Goal: Task Accomplishment & Management: Complete application form

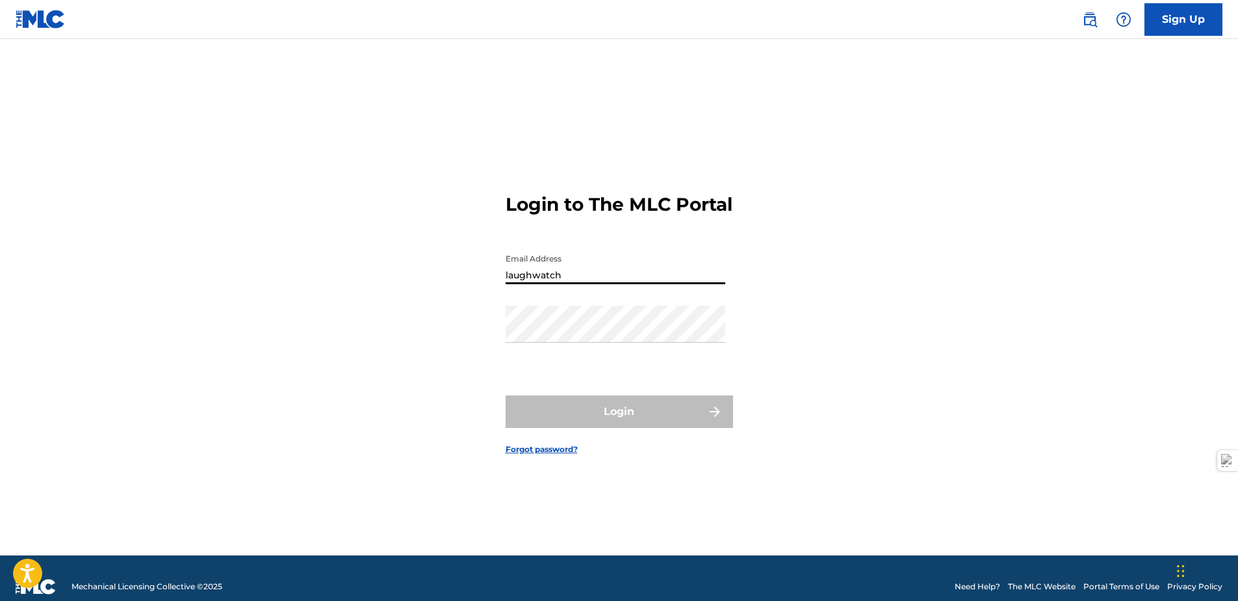
type input "[EMAIL_ADDRESS][DOMAIN_NAME]"
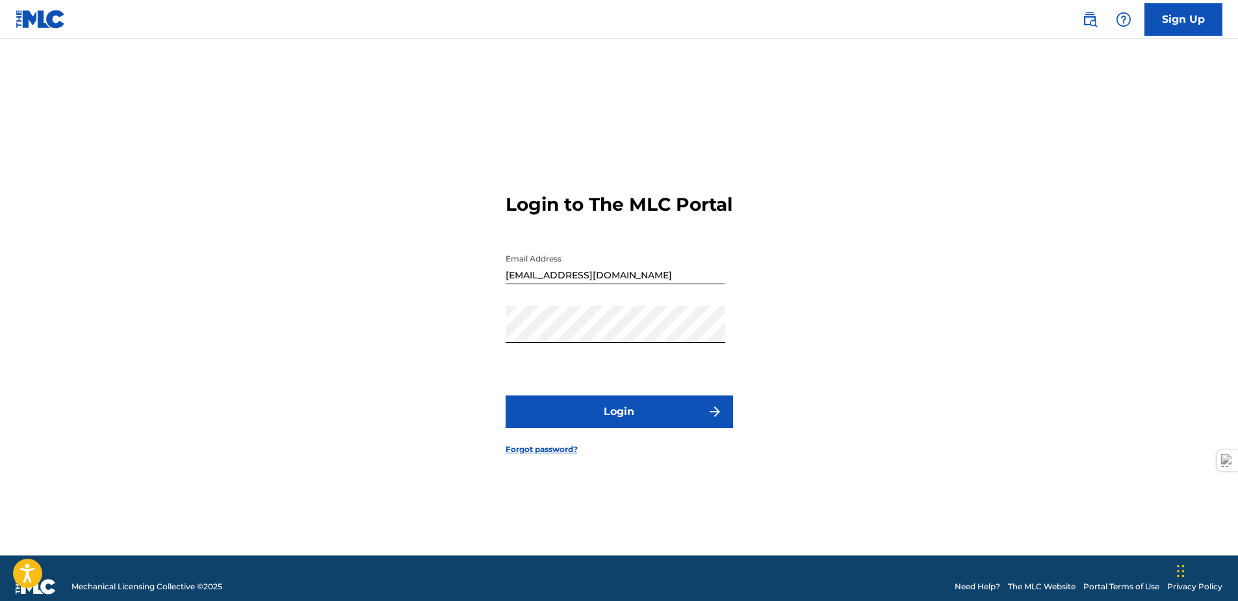
click at [628, 421] on button "Login" at bounding box center [620, 411] width 228 height 33
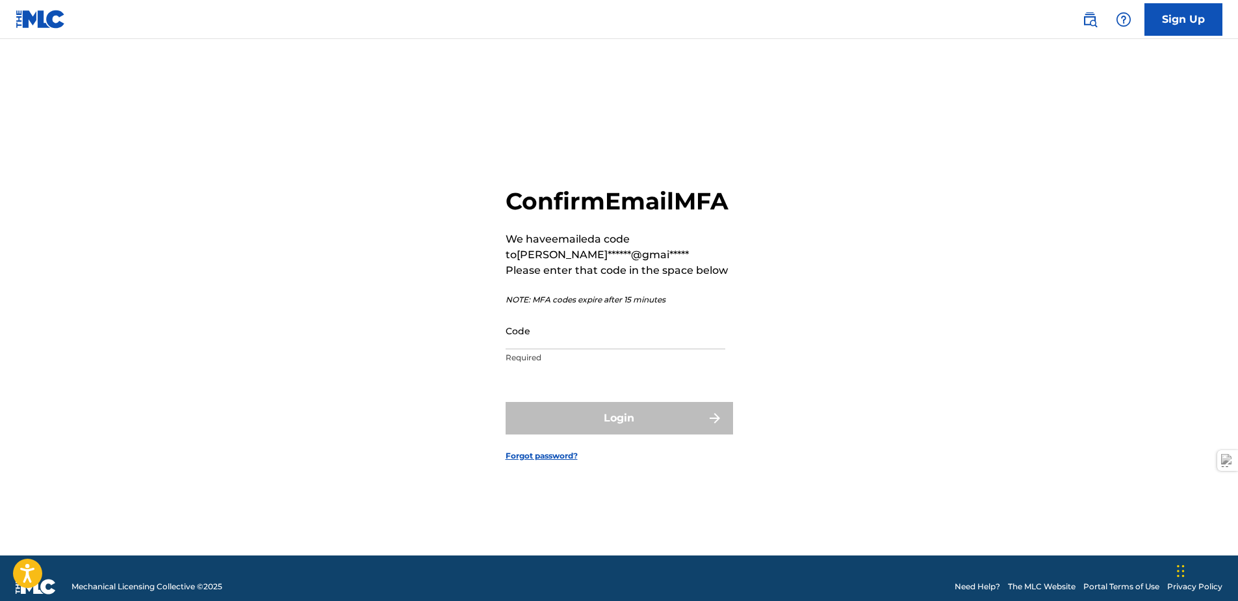
click at [601, 349] on input "Code" at bounding box center [616, 330] width 220 height 37
drag, startPoint x: 551, startPoint y: 353, endPoint x: 459, endPoint y: 271, distance: 122.9
click at [547, 349] on input "Code" at bounding box center [616, 330] width 220 height 37
paste input "033286"
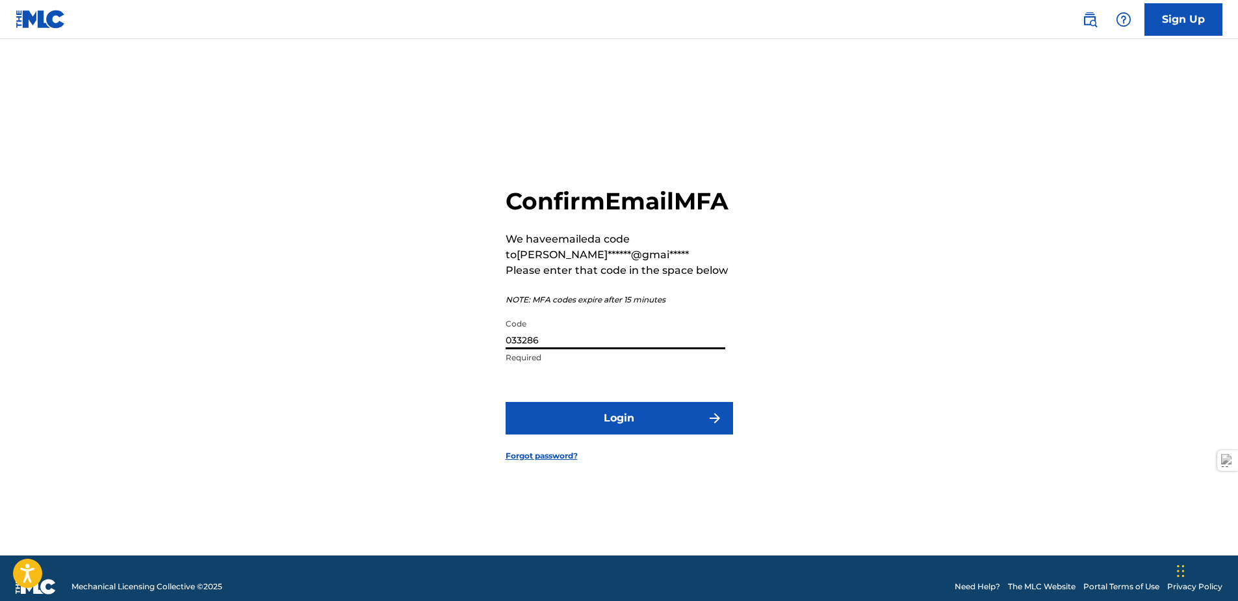
type input "033286"
click at [643, 434] on button "Login" at bounding box center [620, 418] width 228 height 33
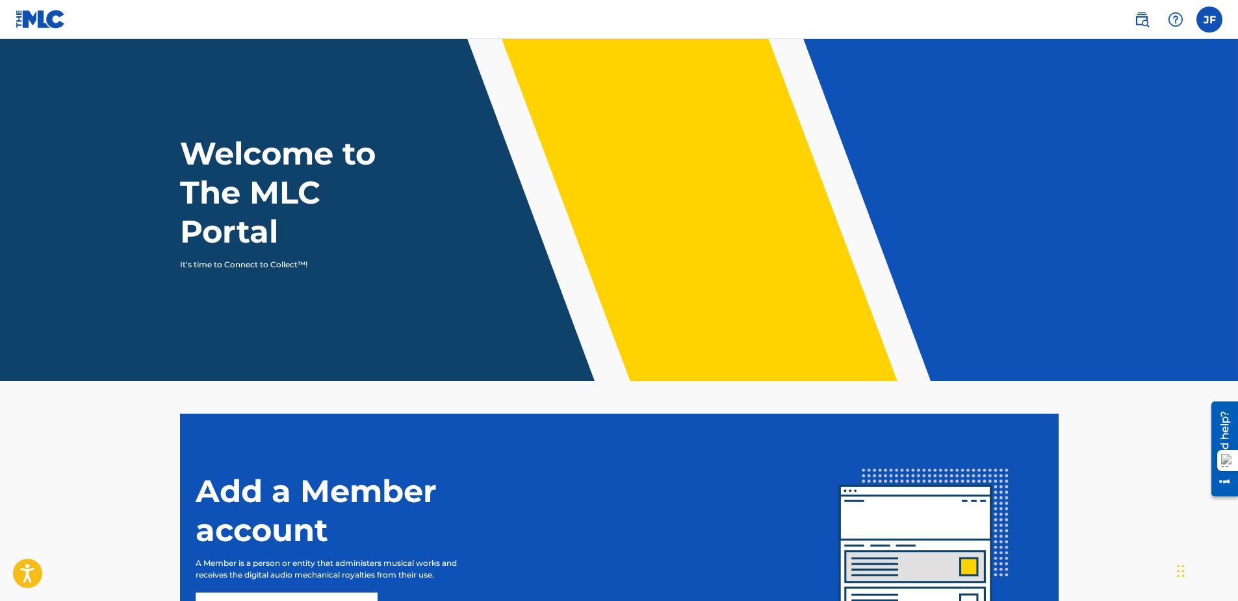
click at [1145, 23] on img at bounding box center [1142, 20] width 16 height 16
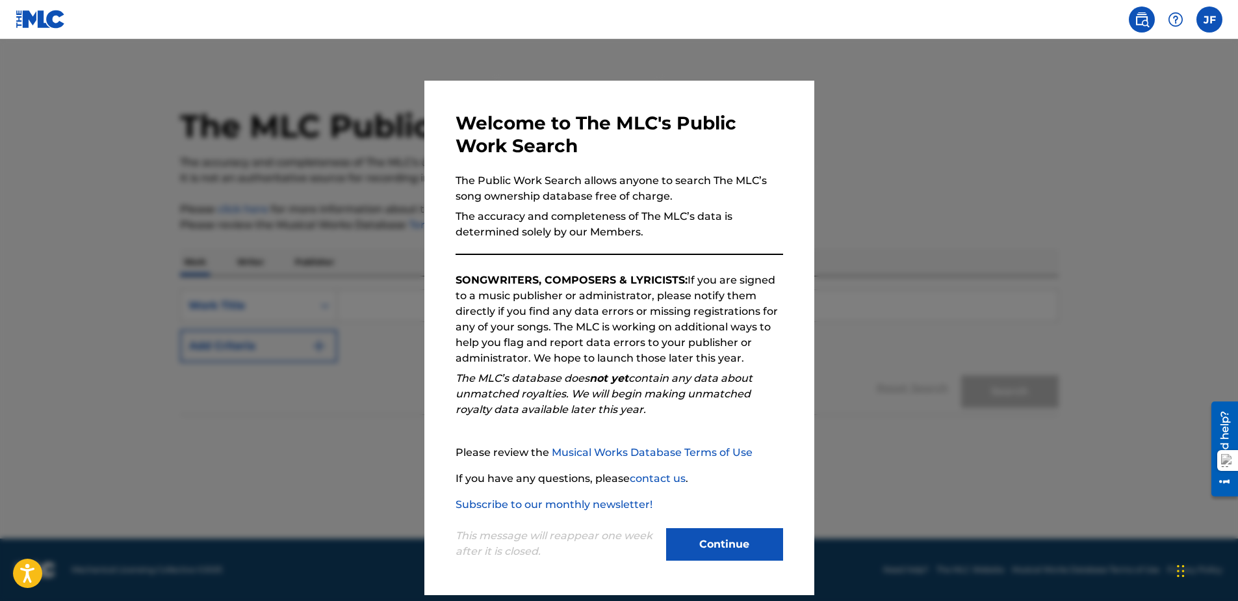
click at [750, 545] on button "Continue" at bounding box center [724, 544] width 117 height 33
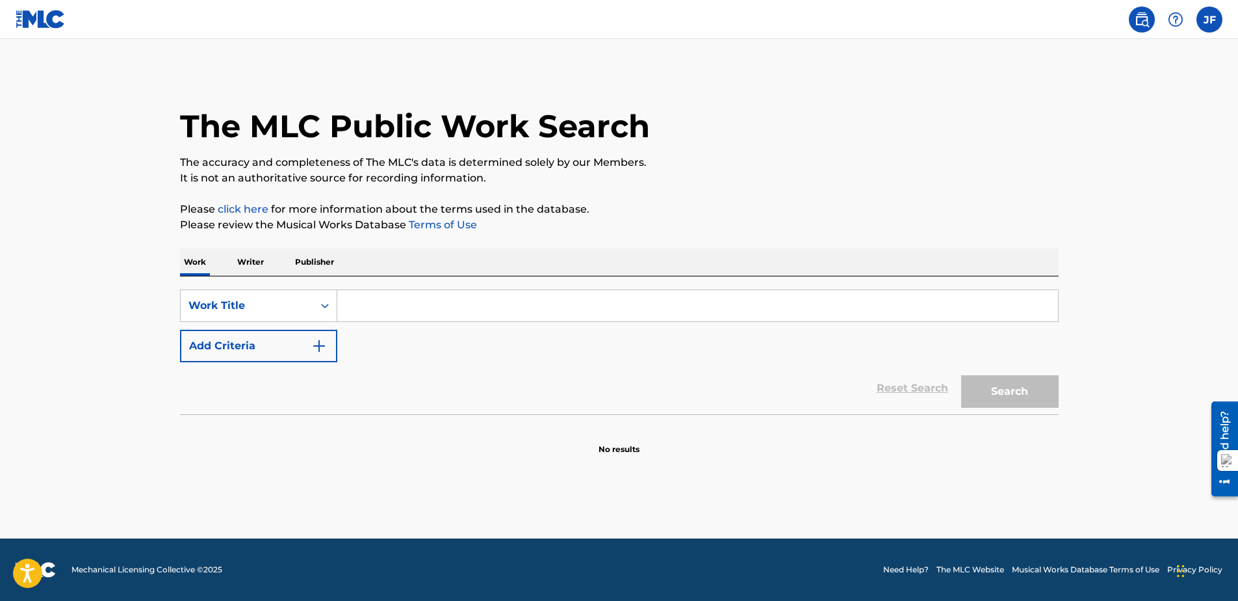
click at [1214, 22] on label at bounding box center [1210, 20] width 26 height 26
click at [1210, 20] on input "[PERSON_NAME] [EMAIL_ADDRESS][DOMAIN_NAME] Notification Preferences Profile Log…" at bounding box center [1210, 20] width 0 height 0
click at [778, 147] on div "The MLC Public Work Search" at bounding box center [619, 119] width 879 height 95
click at [313, 263] on p "Publisher" at bounding box center [314, 261] width 47 height 27
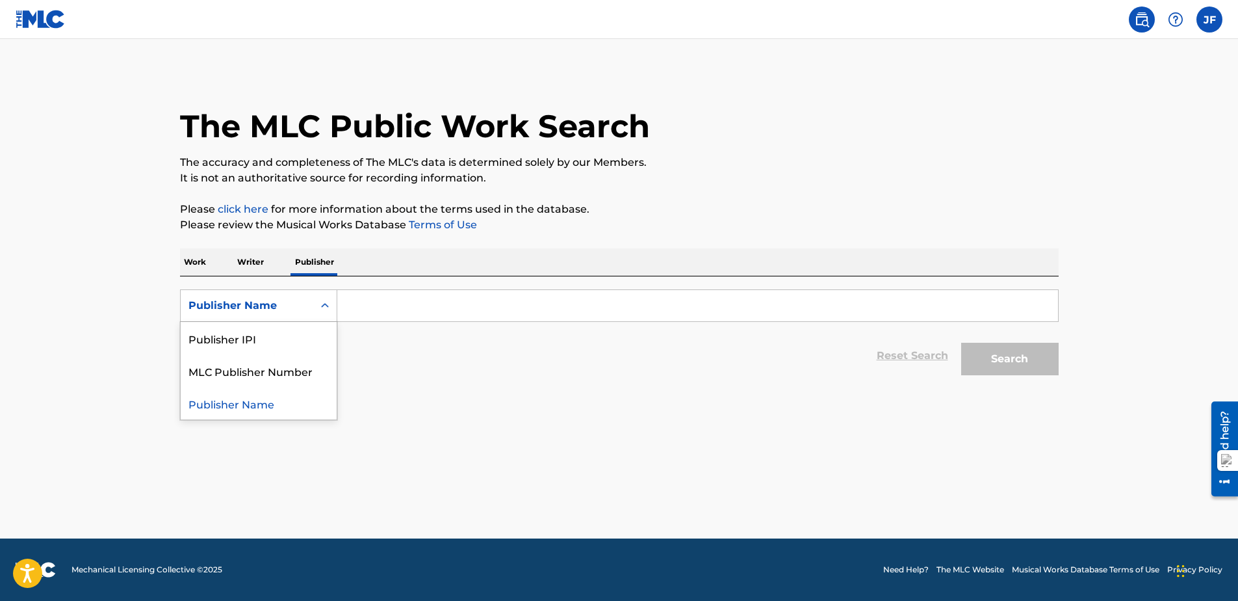
click at [268, 290] on div "Publisher Name" at bounding box center [258, 305] width 157 height 33
click at [503, 313] on input "Search Form" at bounding box center [697, 305] width 721 height 31
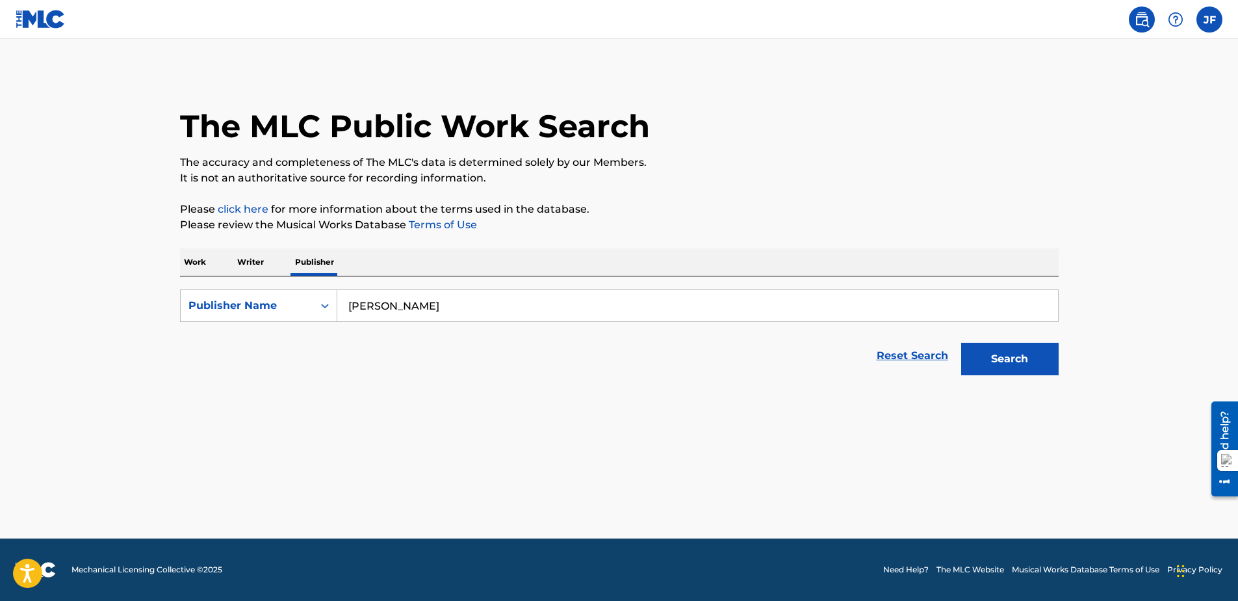
type input "[PERSON_NAME]"
click at [997, 374] on button "Search" at bounding box center [1010, 359] width 98 height 33
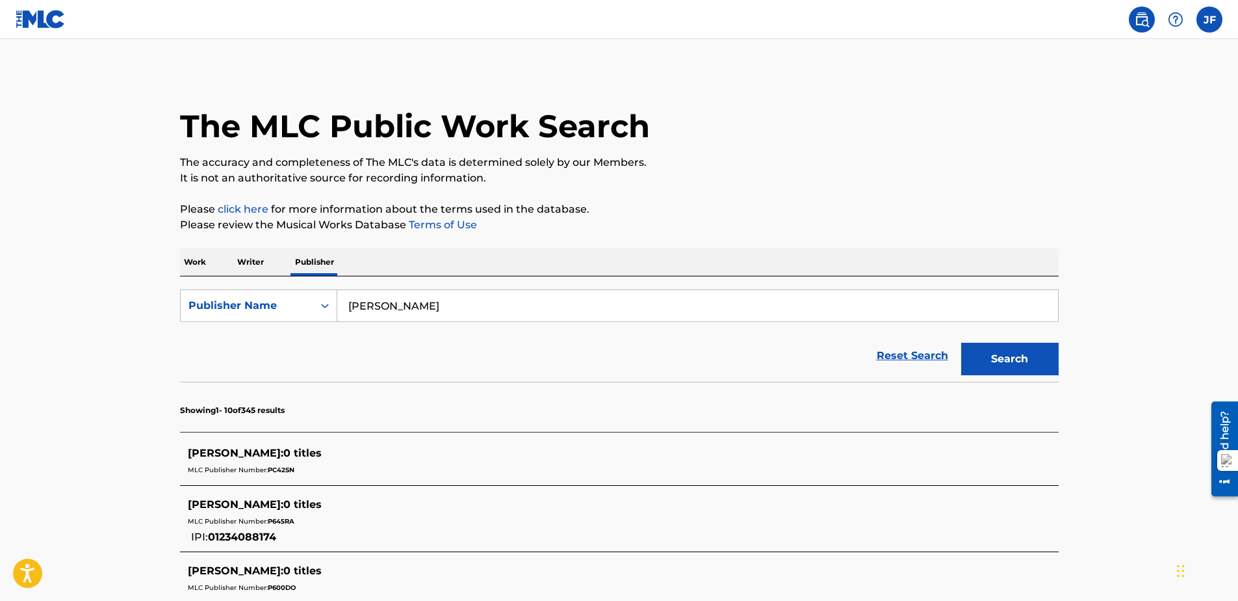
click at [250, 263] on p "Writer" at bounding box center [250, 261] width 34 height 27
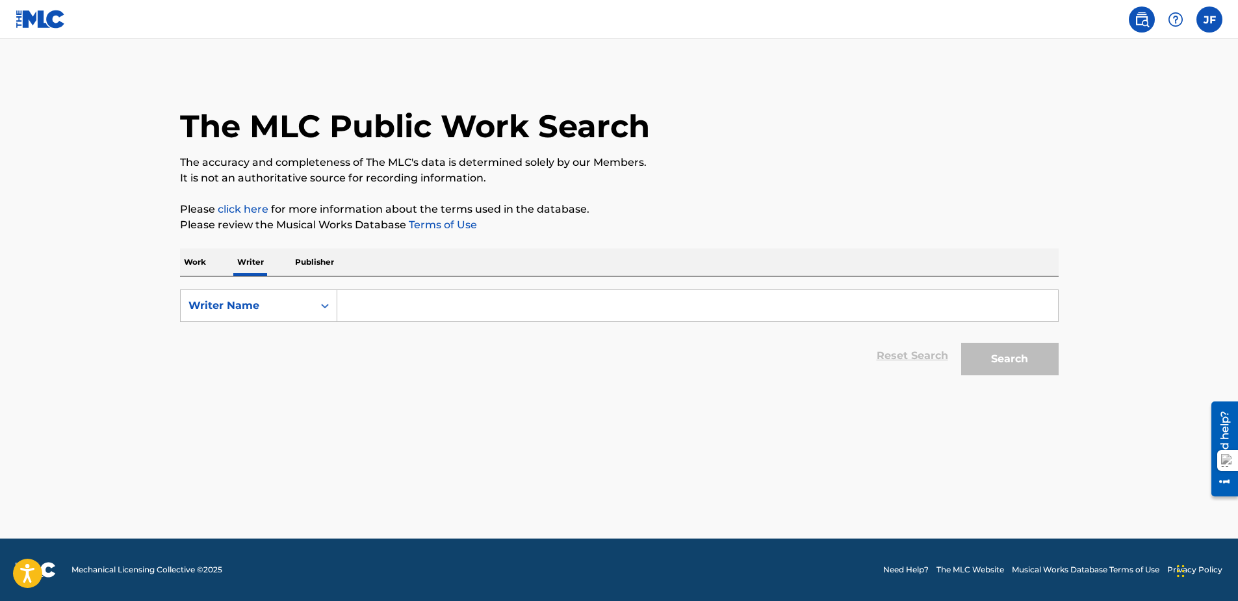
click at [454, 307] on input "Search Form" at bounding box center [697, 305] width 721 height 31
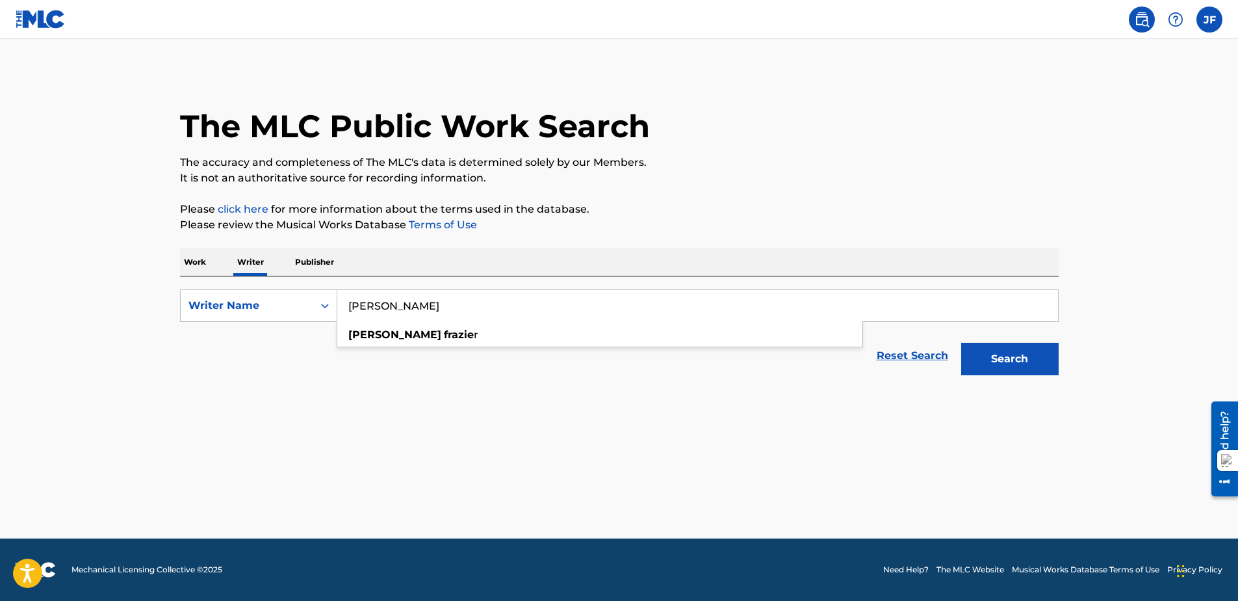
type input "[PERSON_NAME]"
click at [961, 343] on button "Search" at bounding box center [1010, 359] width 98 height 33
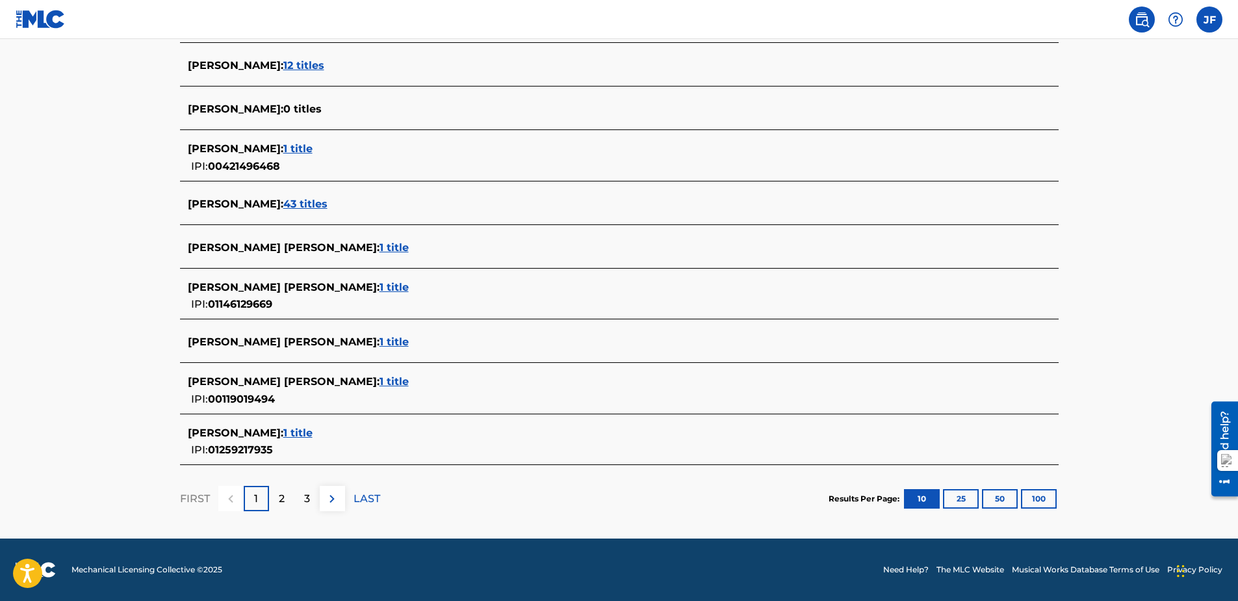
scroll to position [208, 0]
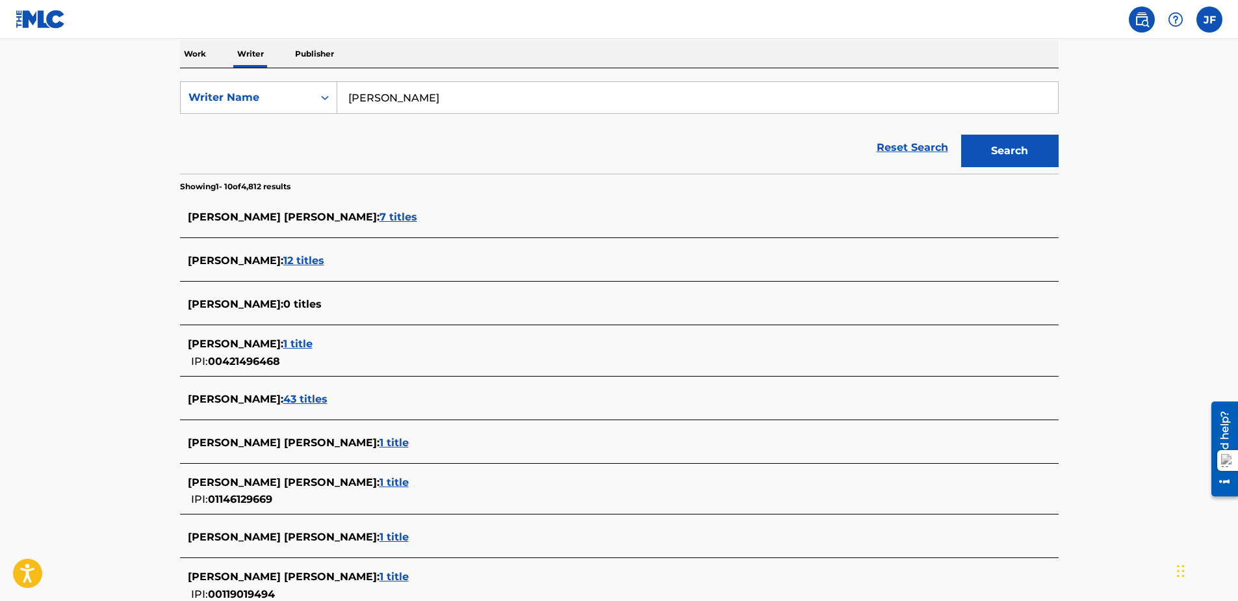
click at [302, 299] on span "0 titles" at bounding box center [302, 304] width 38 height 12
click at [300, 298] on span "0 titles" at bounding box center [302, 304] width 38 height 12
drag, startPoint x: 300, startPoint y: 298, endPoint x: 253, endPoint y: 300, distance: 47.5
click at [259, 300] on span "[PERSON_NAME] :" at bounding box center [236, 304] width 96 height 12
click at [250, 300] on span "[PERSON_NAME] :" at bounding box center [236, 304] width 96 height 12
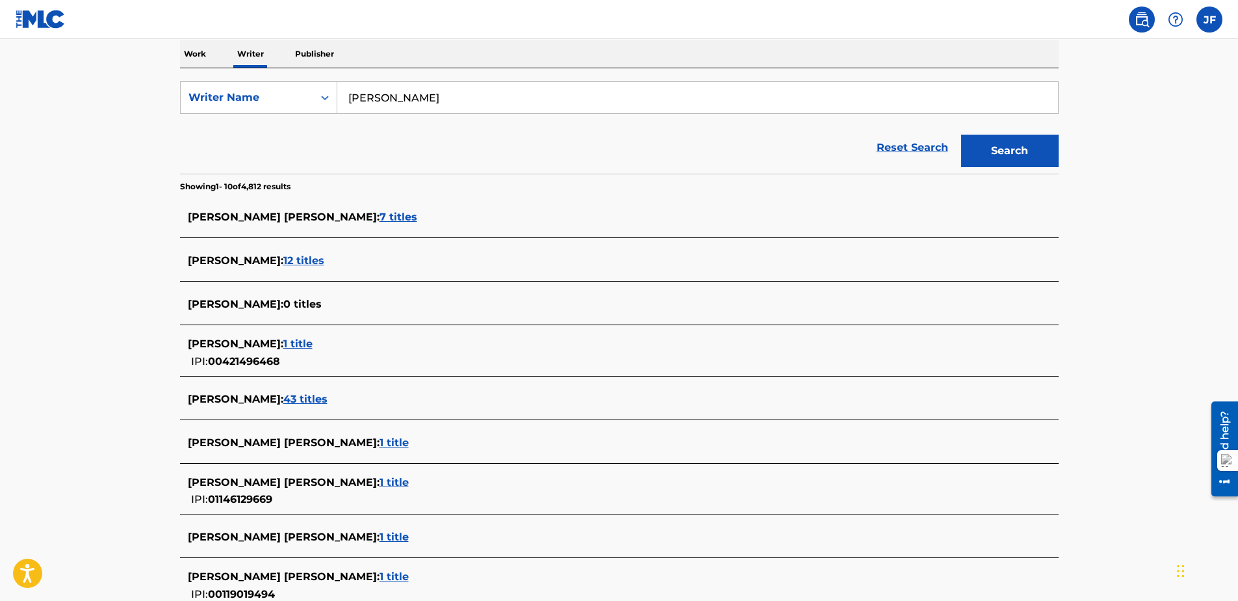
click at [247, 300] on span "[PERSON_NAME] :" at bounding box center [236, 304] width 96 height 12
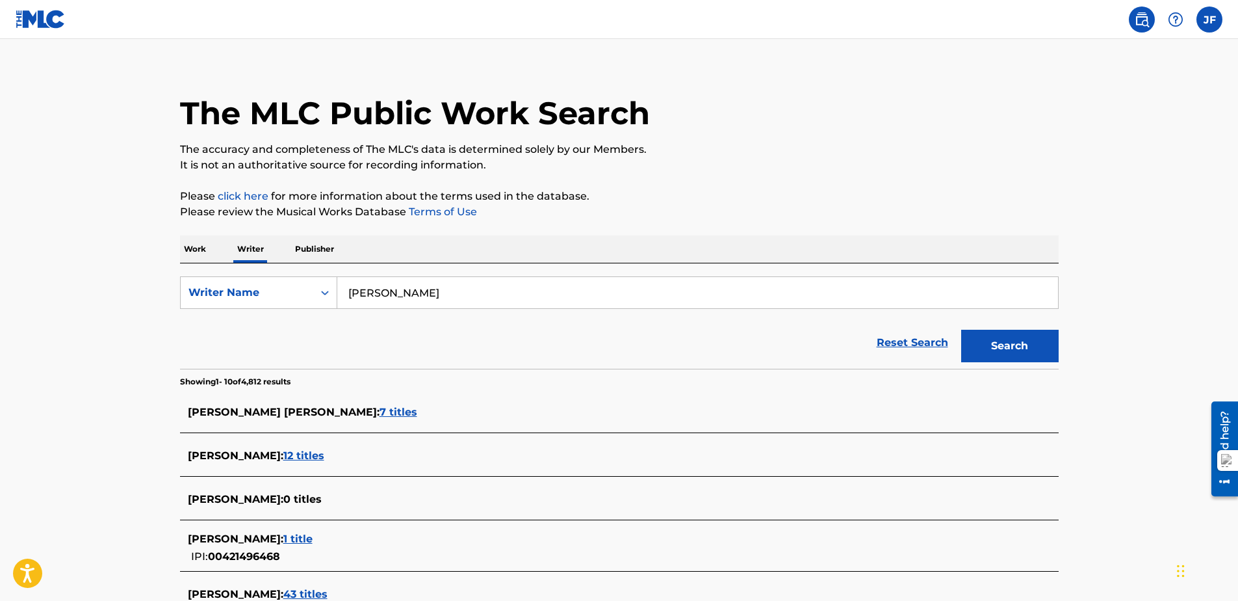
click at [67, 18] on div at bounding box center [45, 19] width 58 height 38
click at [36, 20] on img at bounding box center [41, 19] width 50 height 19
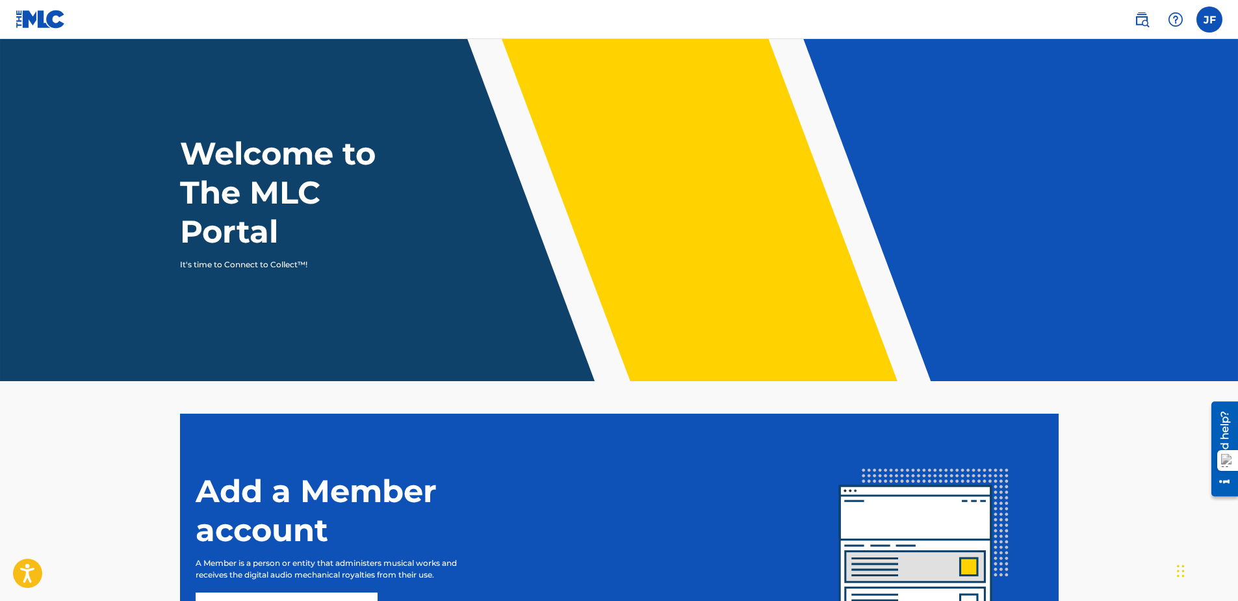
click at [1139, 27] on link at bounding box center [1142, 20] width 26 height 26
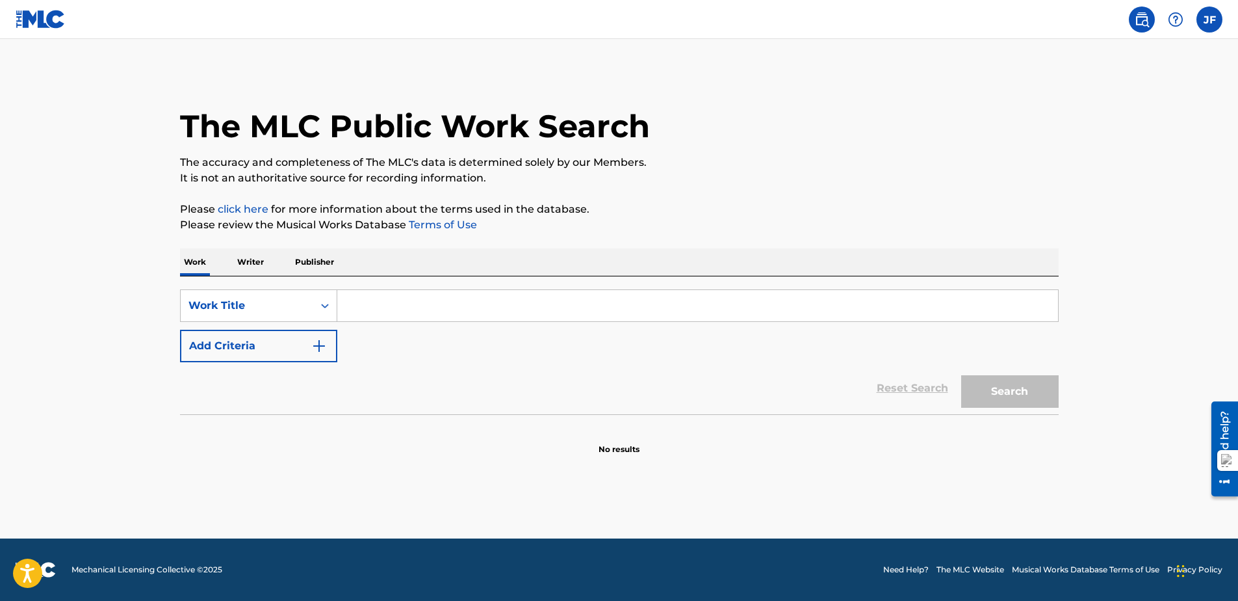
click at [1214, 12] on label at bounding box center [1210, 20] width 26 height 26
click at [1210, 20] on input "[PERSON_NAME] [EMAIL_ADDRESS][DOMAIN_NAME] Notification Preferences Profile Log…" at bounding box center [1210, 20] width 0 height 0
click at [1214, 12] on div "JF [PERSON_NAME] [EMAIL_ADDRESS][DOMAIN_NAME] Notification Preferences Profile …" at bounding box center [1210, 20] width 26 height 26
click at [247, 265] on p "Writer" at bounding box center [250, 261] width 34 height 27
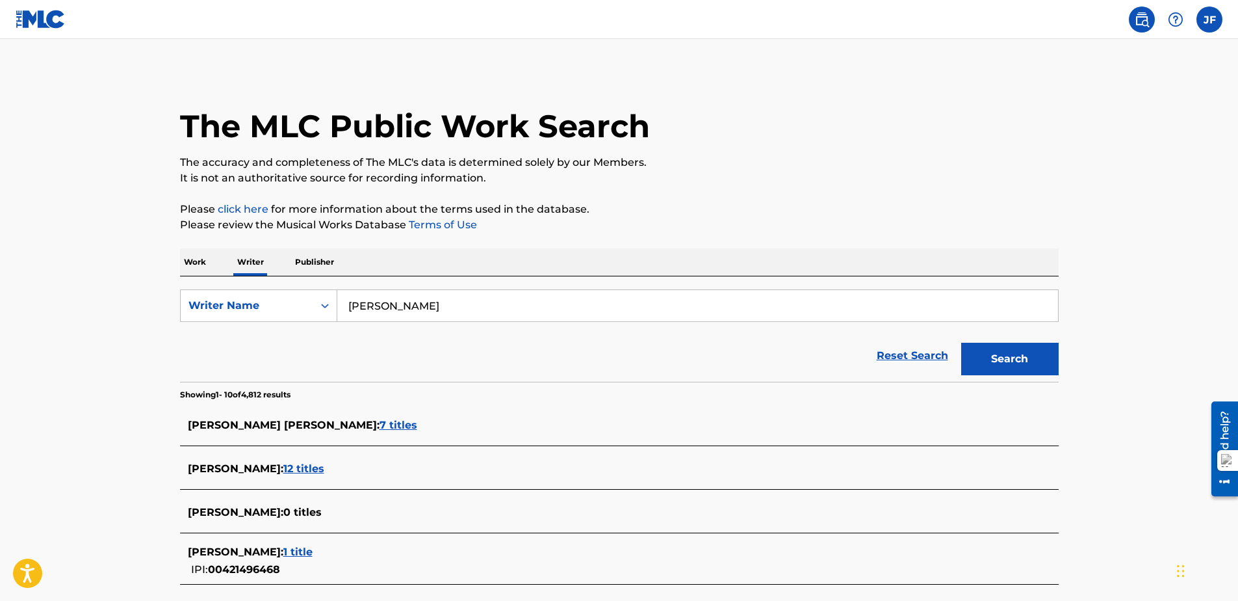
click at [25, 296] on main "The MLC Public Work Search The accuracy and completeness of The MLC's data is d…" at bounding box center [619, 490] width 1238 height 902
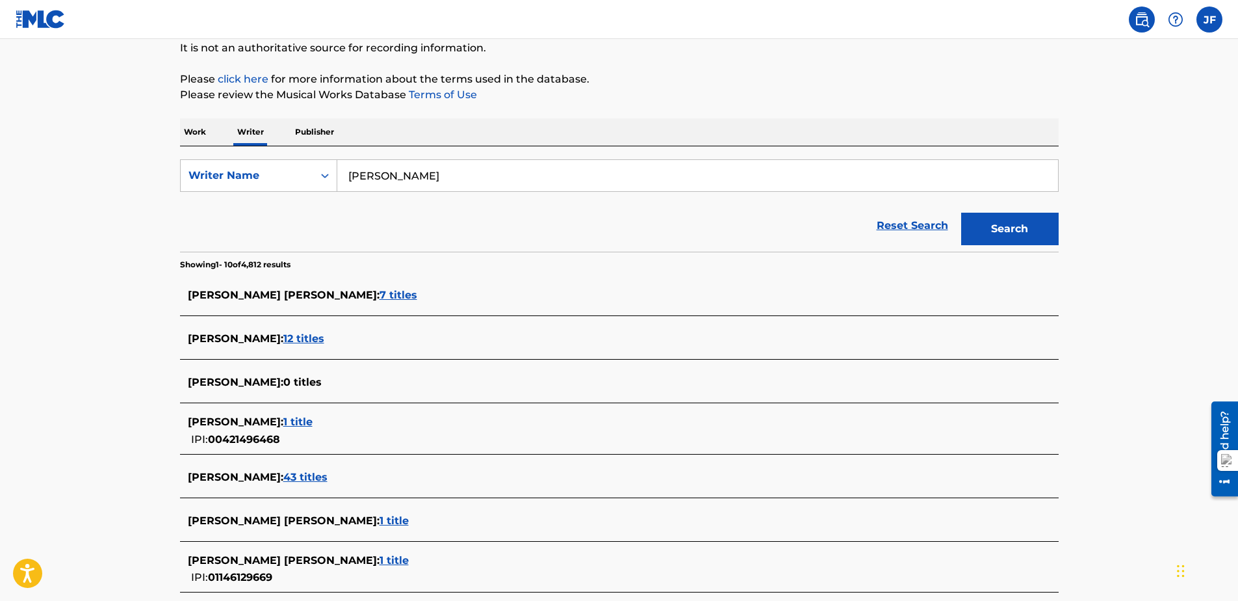
scroll to position [195, 0]
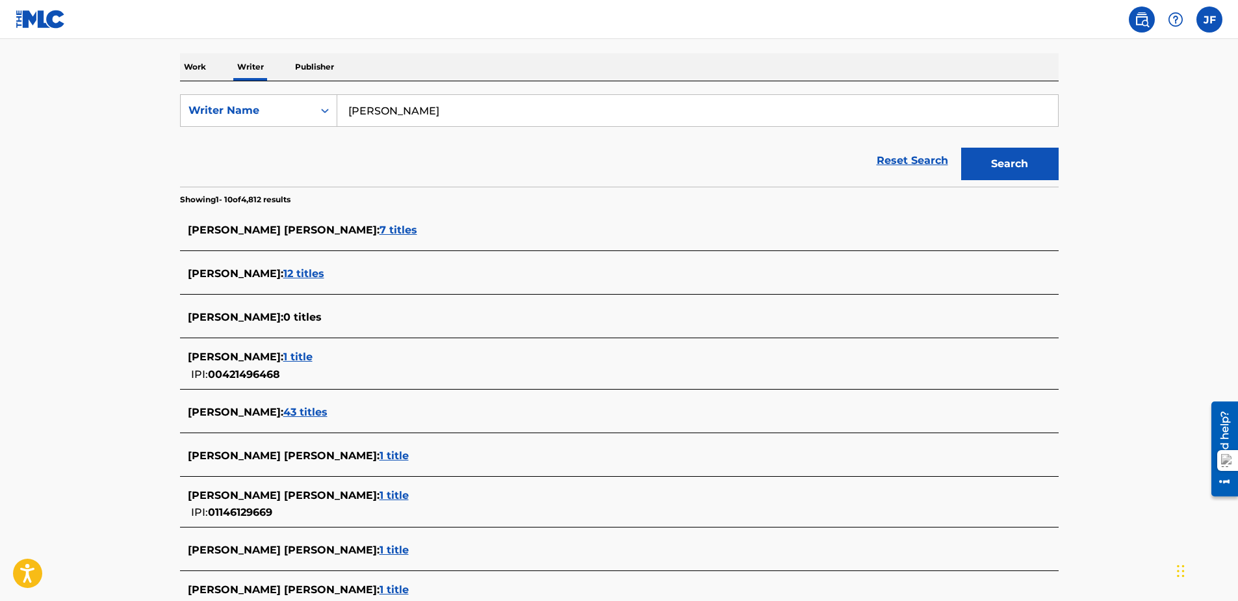
click at [313, 272] on span "12 titles" at bounding box center [303, 273] width 41 height 12
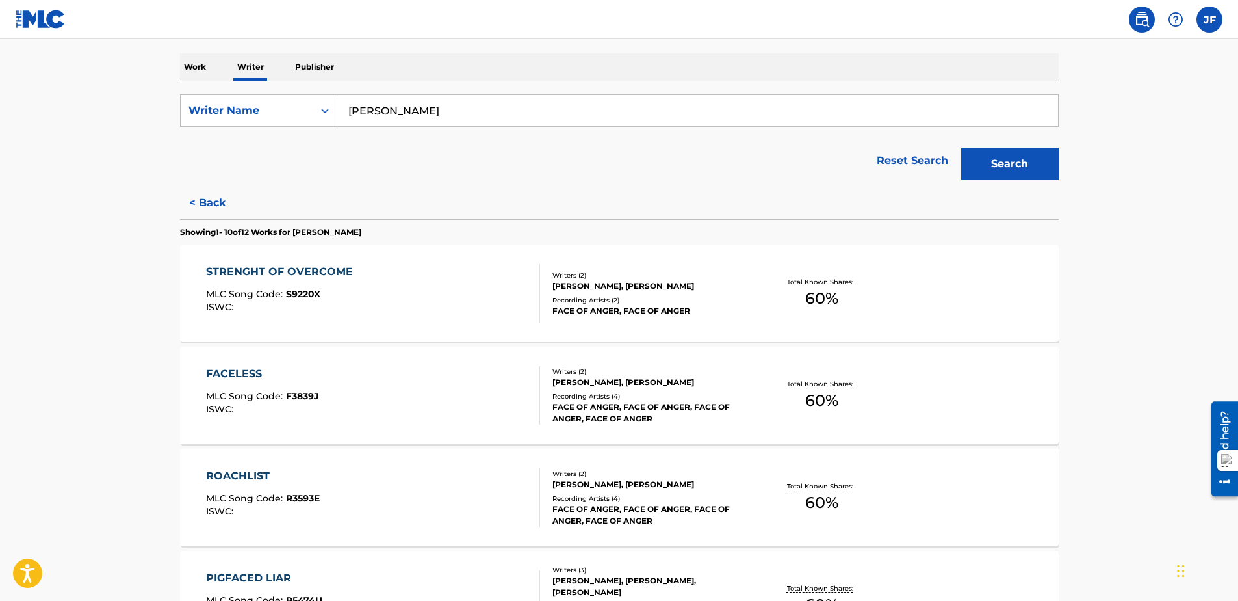
click at [325, 77] on p "Publisher" at bounding box center [314, 66] width 47 height 27
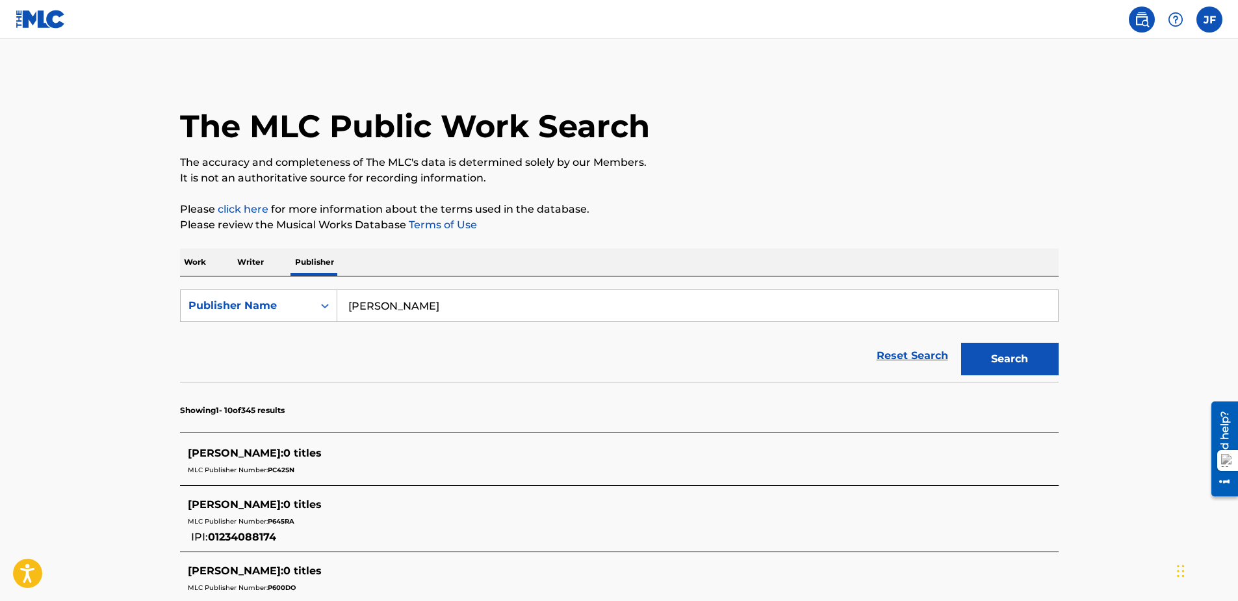
drag, startPoint x: 565, startPoint y: 302, endPoint x: 31, endPoint y: 278, distance: 534.3
click at [0, 314] on html "Accessibility Screen-Reader Guide, Feedback, and Issue Reporting | New window C…" at bounding box center [619, 300] width 1238 height 601
click at [961, 343] on button "Search" at bounding box center [1010, 359] width 98 height 33
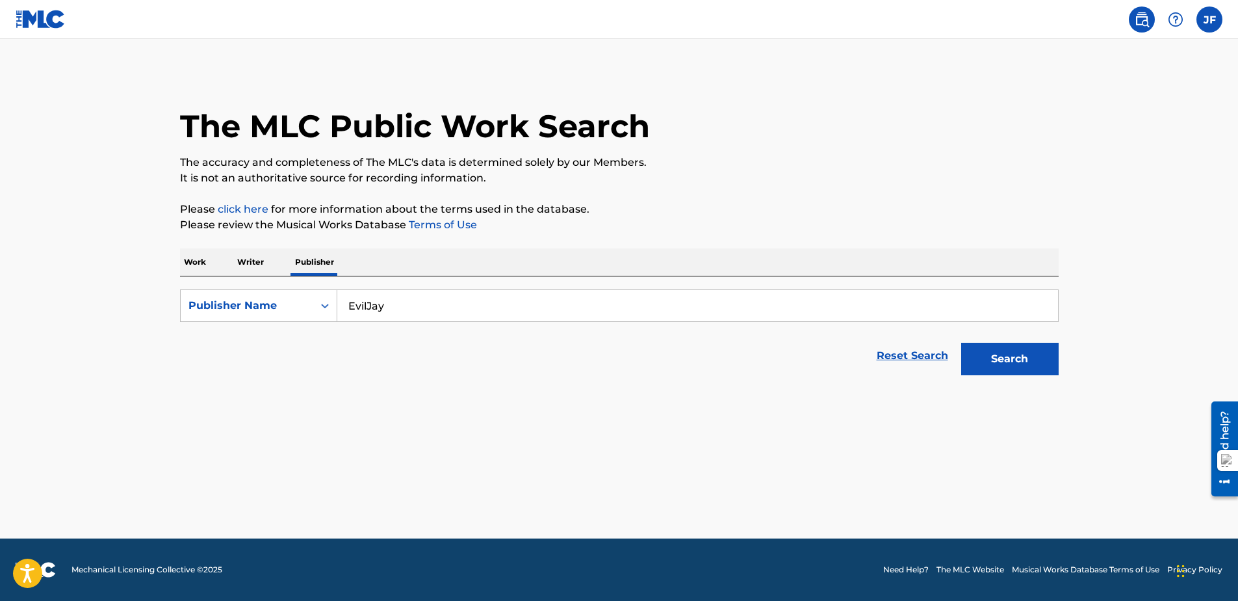
drag, startPoint x: 426, startPoint y: 302, endPoint x: 0, endPoint y: 330, distance: 426.7
click at [0, 329] on html "Accessibility Screen-Reader Guide, Feedback, and Issue Reporting | New window C…" at bounding box center [619, 300] width 1238 height 601
drag, startPoint x: 481, startPoint y: 306, endPoint x: 407, endPoint y: 299, distance: 74.4
click at [407, 299] on input "LUCIFERANIANDEVIL" at bounding box center [697, 305] width 721 height 31
type input "LUCIFERANDEVIL"
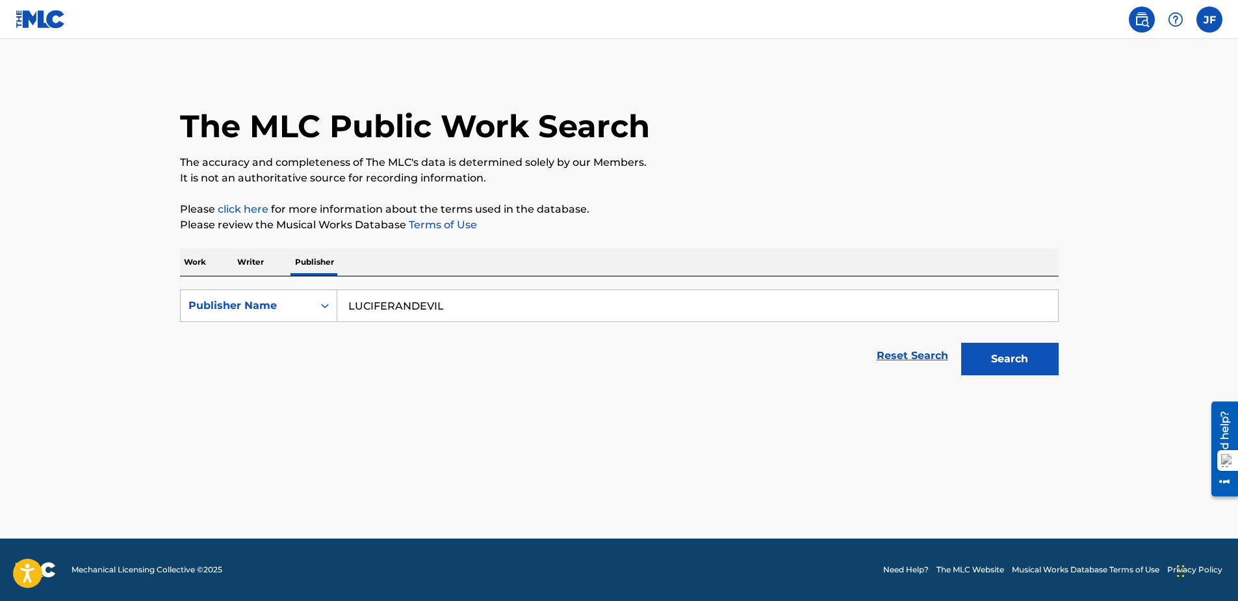
click at [1014, 370] on button "Search" at bounding box center [1010, 359] width 98 height 33
click at [193, 259] on p "Work" at bounding box center [195, 261] width 30 height 27
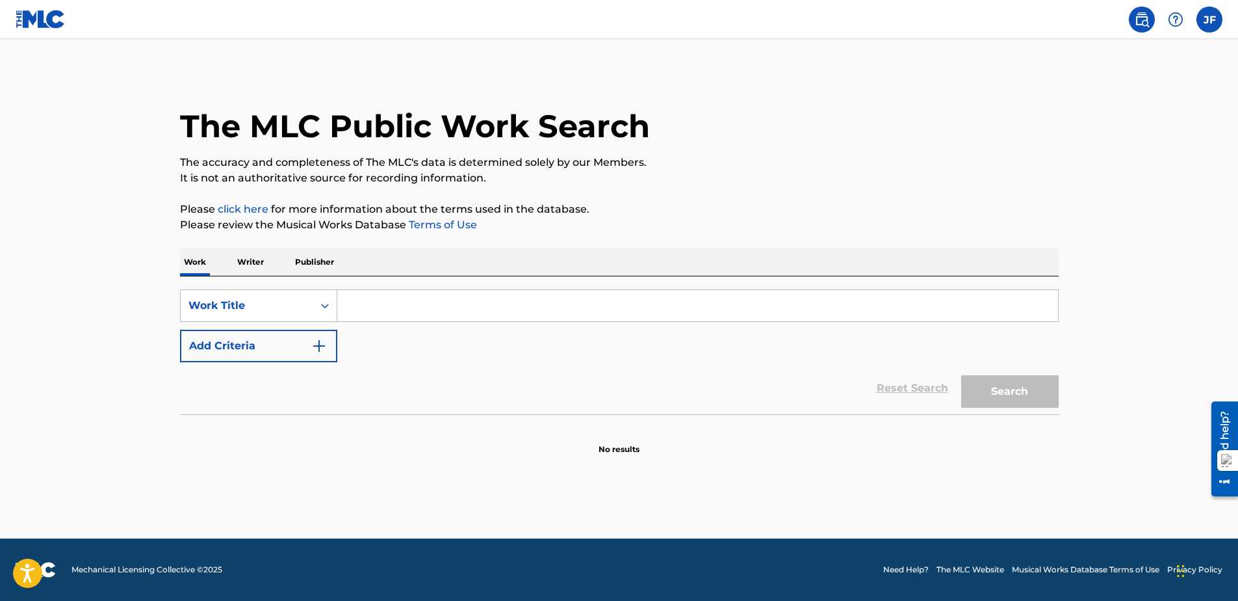
click at [259, 263] on p "Writer" at bounding box center [250, 261] width 34 height 27
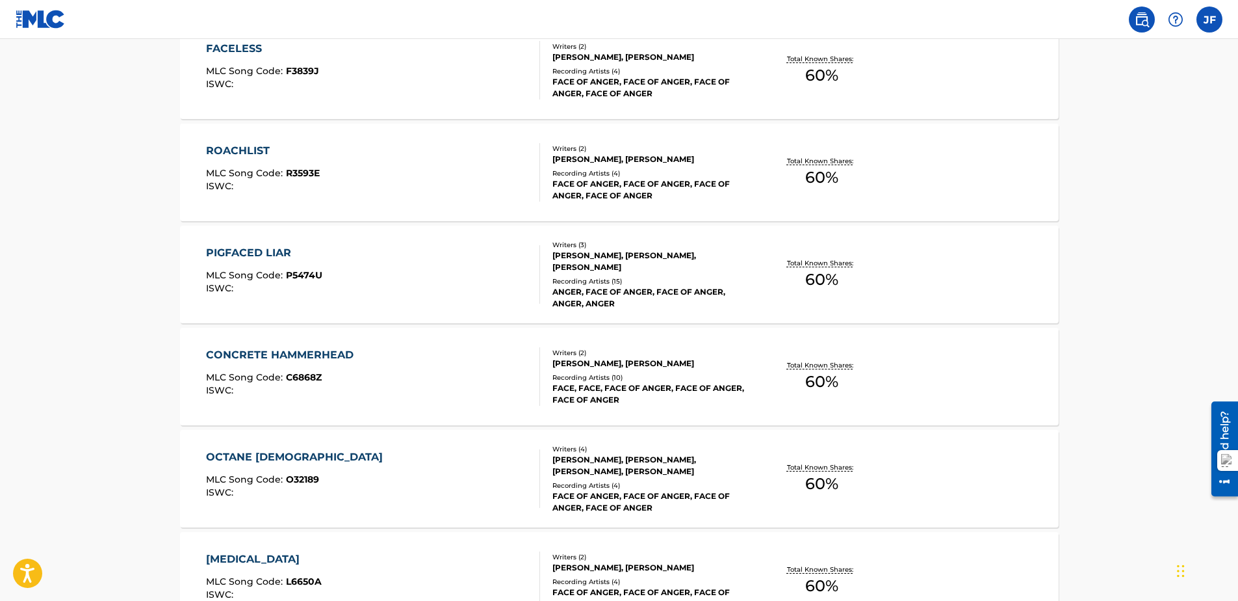
scroll to position [715, 0]
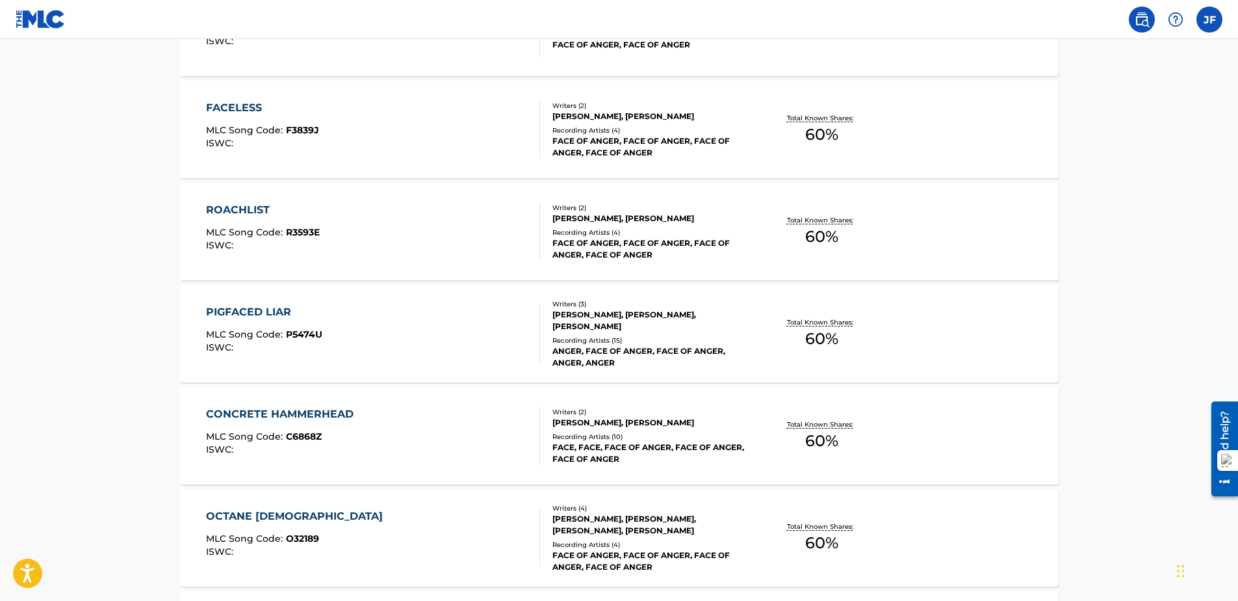
drag, startPoint x: 123, startPoint y: 396, endPoint x: 118, endPoint y: 350, distance: 45.7
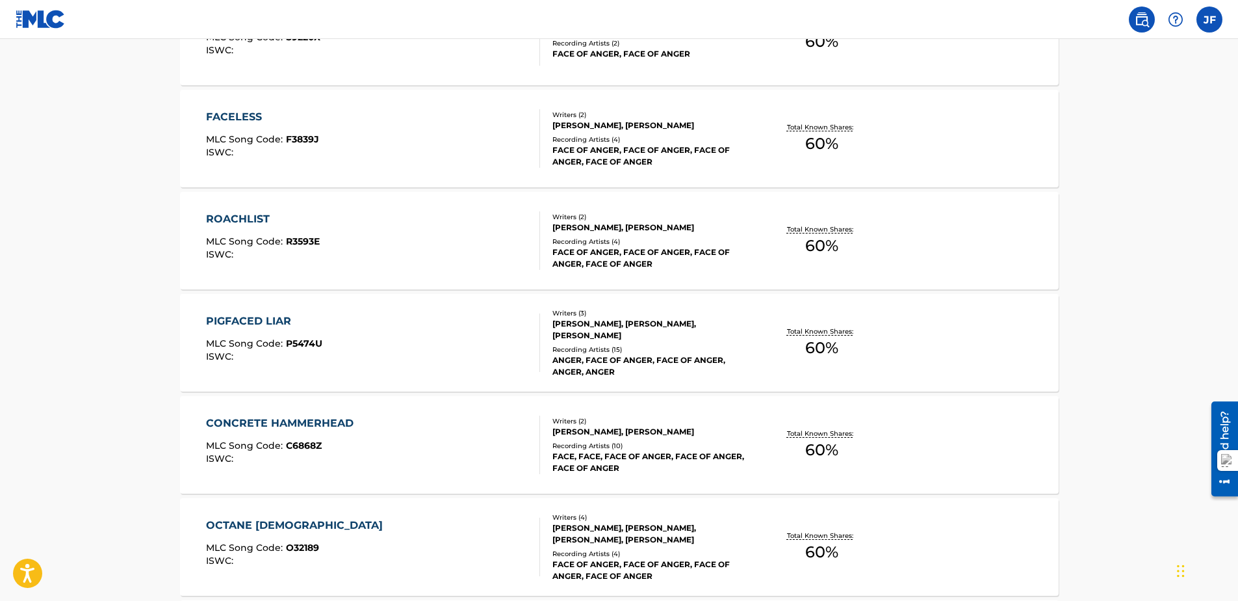
scroll to position [425, 0]
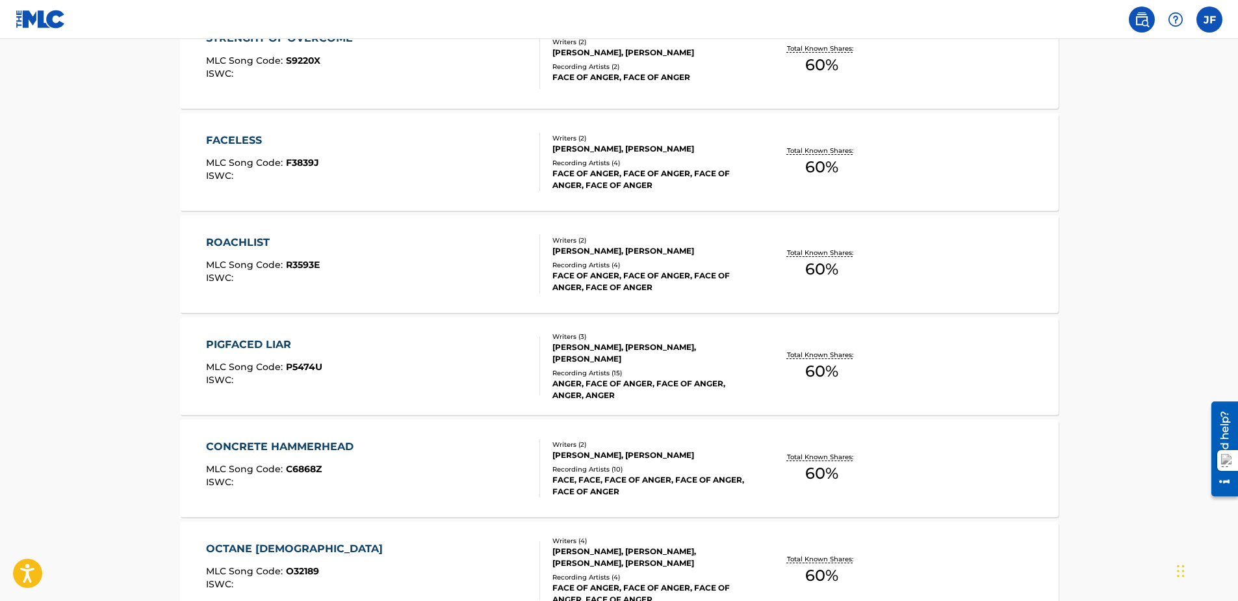
drag, startPoint x: 118, startPoint y: 350, endPoint x: 183, endPoint y: 300, distance: 81.9
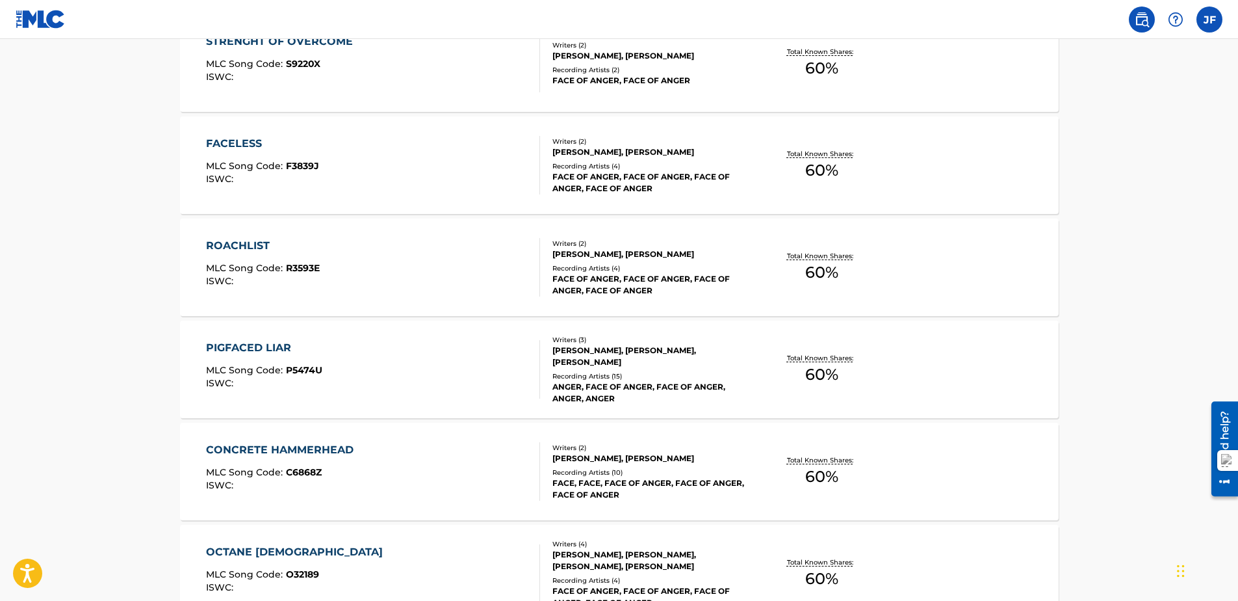
drag, startPoint x: 183, startPoint y: 300, endPoint x: 124, endPoint y: 237, distance: 86.0
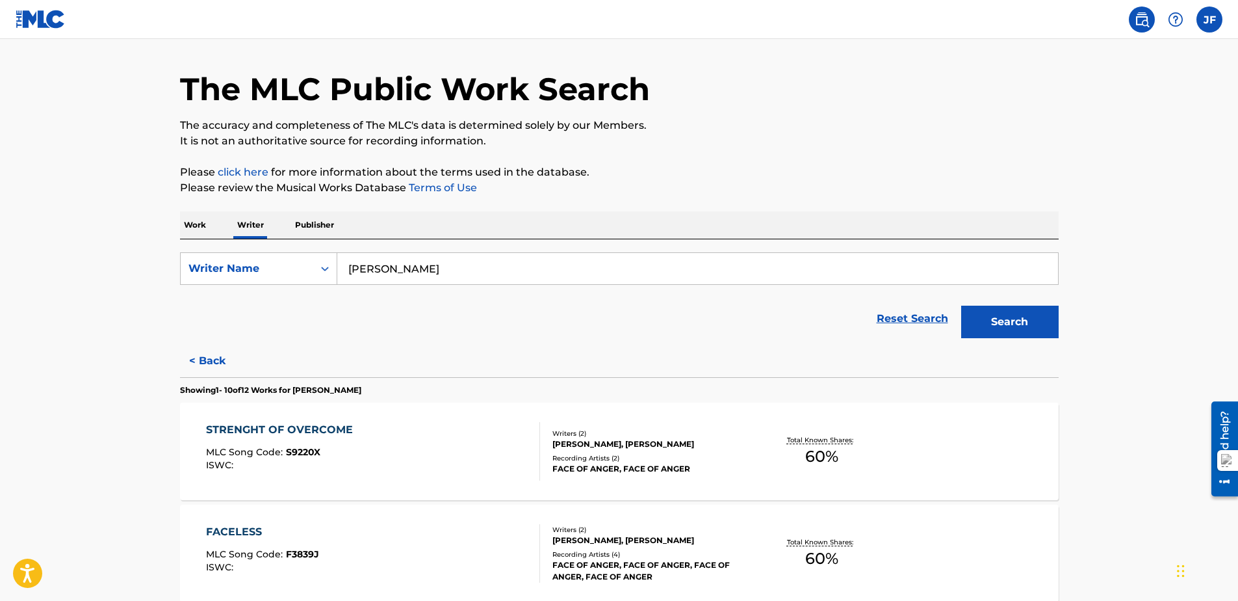
scroll to position [0, 0]
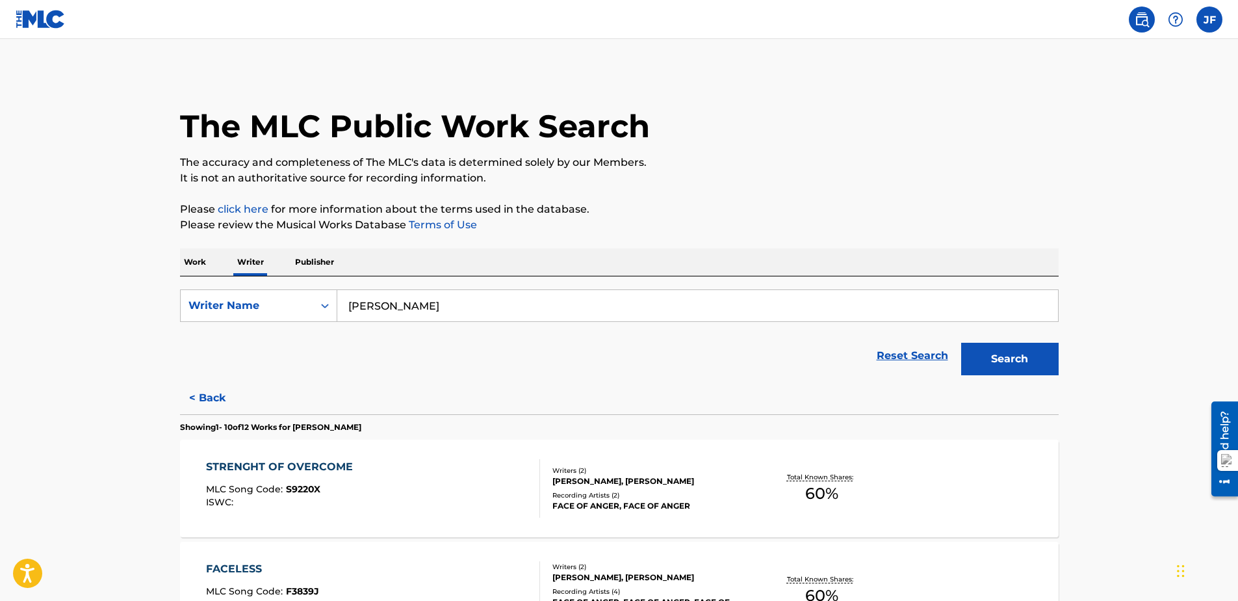
drag, startPoint x: 106, startPoint y: 240, endPoint x: 115, endPoint y: 177, distance: 63.1
click at [25, 9] on link at bounding box center [41, 19] width 50 height 38
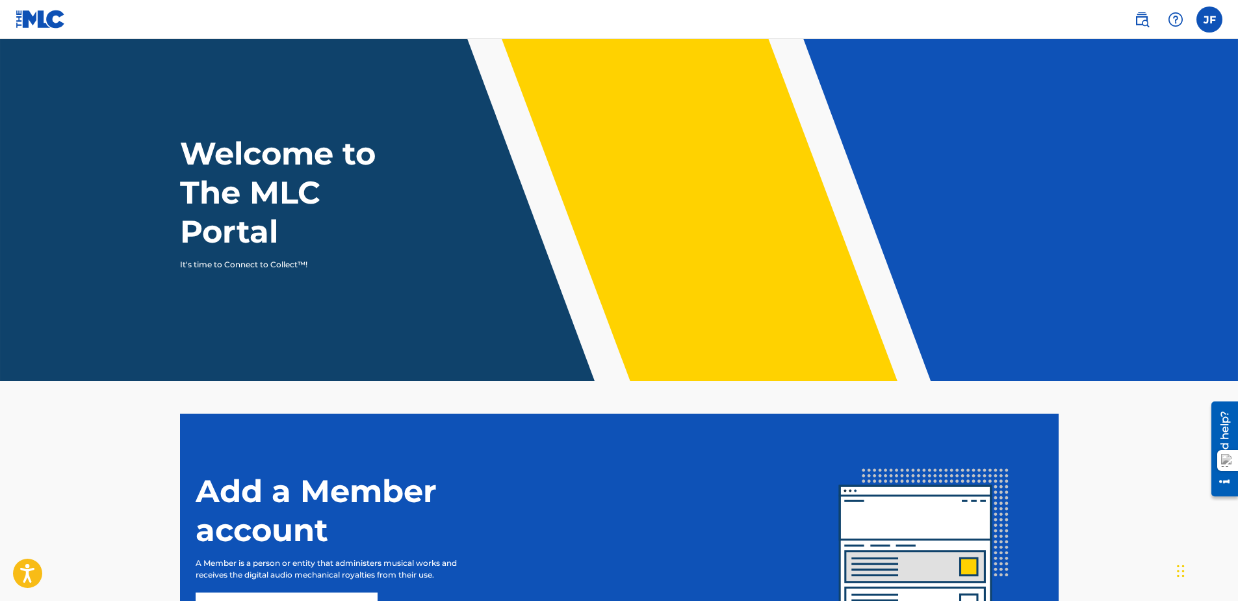
click at [221, 266] on p "It's time to Connect to Collect™!" at bounding box center [293, 265] width 226 height 12
click at [1205, 18] on label at bounding box center [1210, 20] width 26 height 26
click at [1210, 20] on input "JF Jimmy Frazier laughwatch@gmail.com Notification Preferences Profile Log out" at bounding box center [1210, 20] width 0 height 0
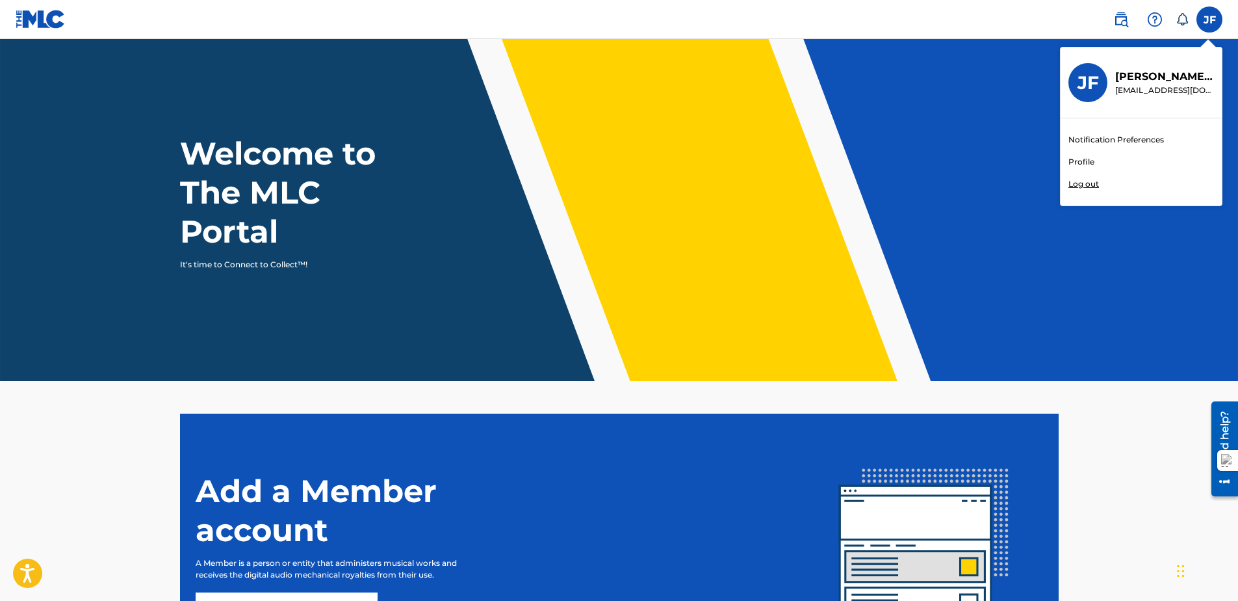
click at [1085, 163] on link "Profile" at bounding box center [1082, 162] width 26 height 12
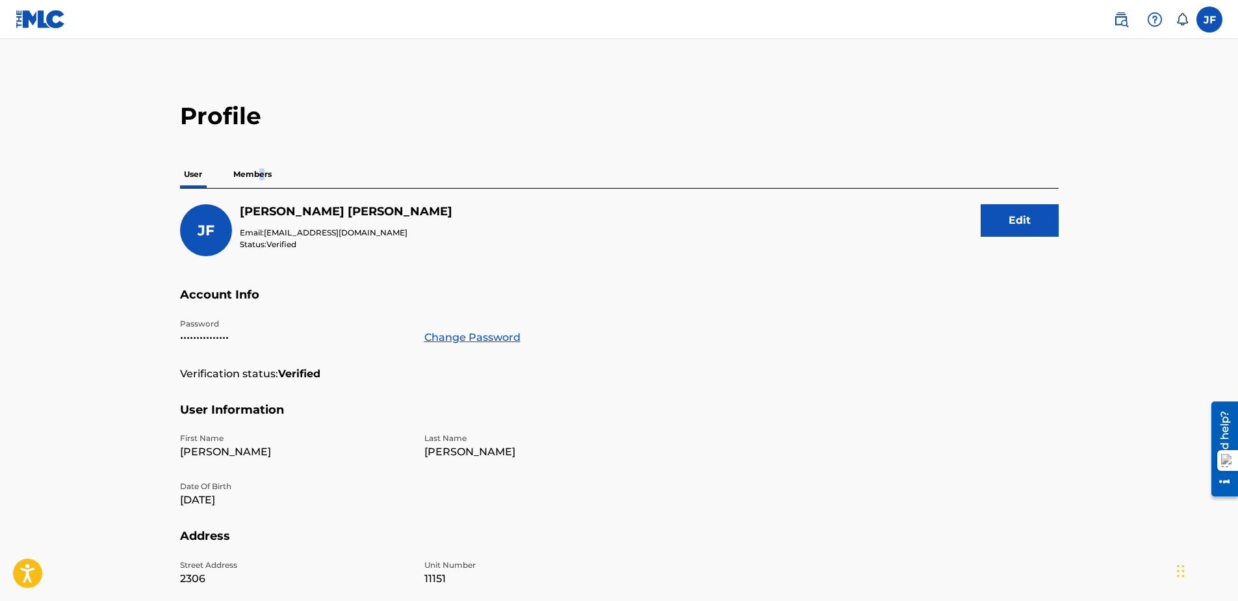
click at [260, 182] on p "Members" at bounding box center [252, 174] width 46 height 27
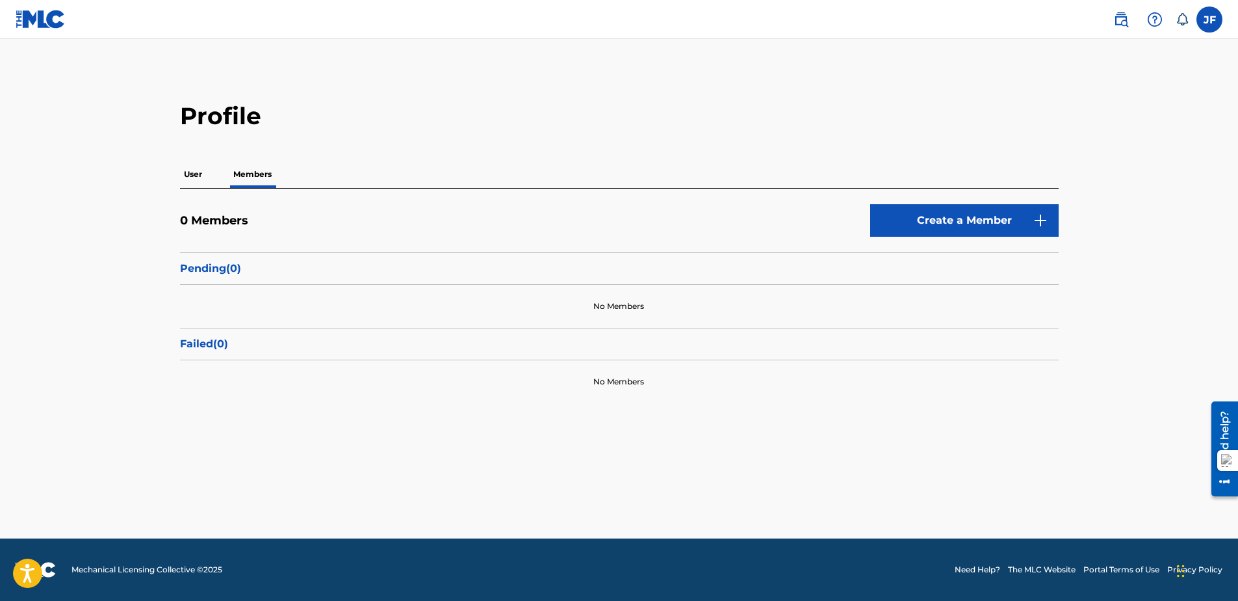
drag, startPoint x: 260, startPoint y: 182, endPoint x: 189, endPoint y: 177, distance: 71.1
click at [191, 177] on p "User" at bounding box center [193, 174] width 26 height 27
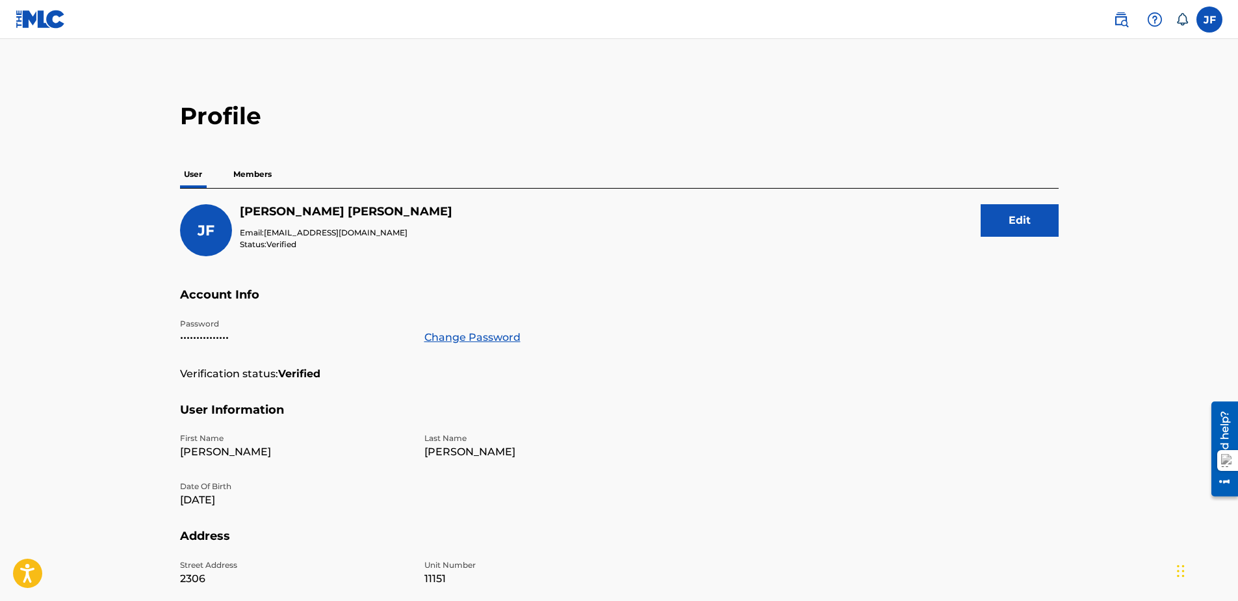
click at [1209, 21] on label at bounding box center [1210, 20] width 26 height 26
click at [1210, 20] on input "[PERSON_NAME] [EMAIL_ADDRESS][DOMAIN_NAME] Notification Preferences Profile Log…" at bounding box center [1210, 20] width 0 height 0
click at [264, 179] on p "Members" at bounding box center [252, 174] width 46 height 27
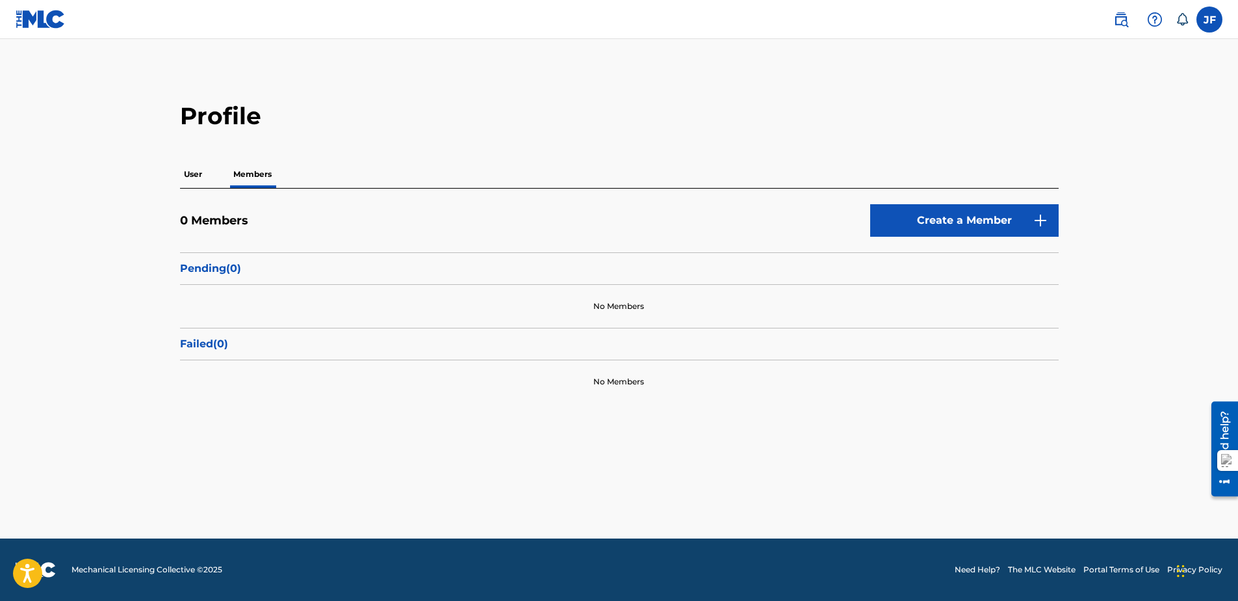
click at [987, 217] on link "Create a Member" at bounding box center [964, 220] width 189 height 33
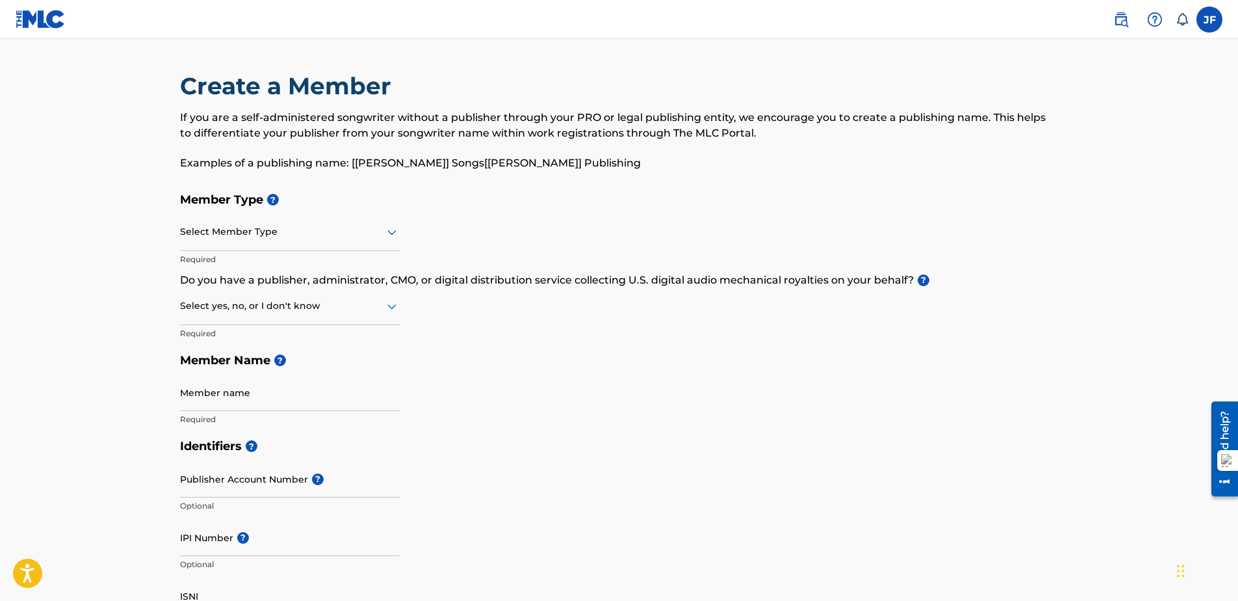
click at [341, 225] on div at bounding box center [290, 232] width 220 height 16
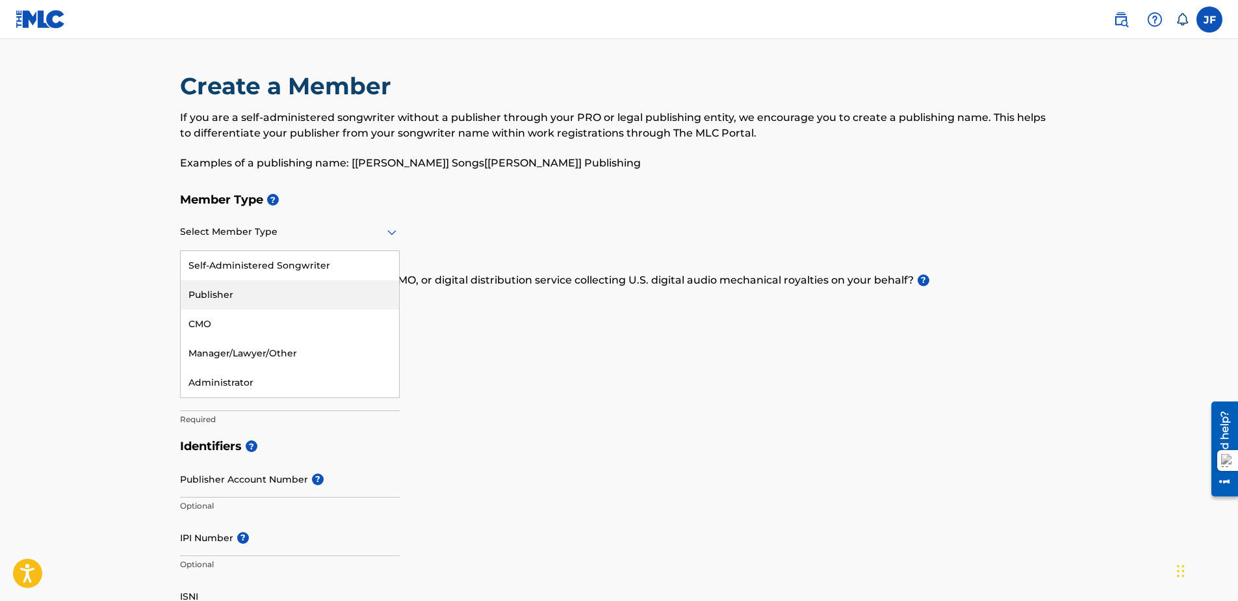
click at [287, 288] on div "Publisher" at bounding box center [290, 294] width 218 height 29
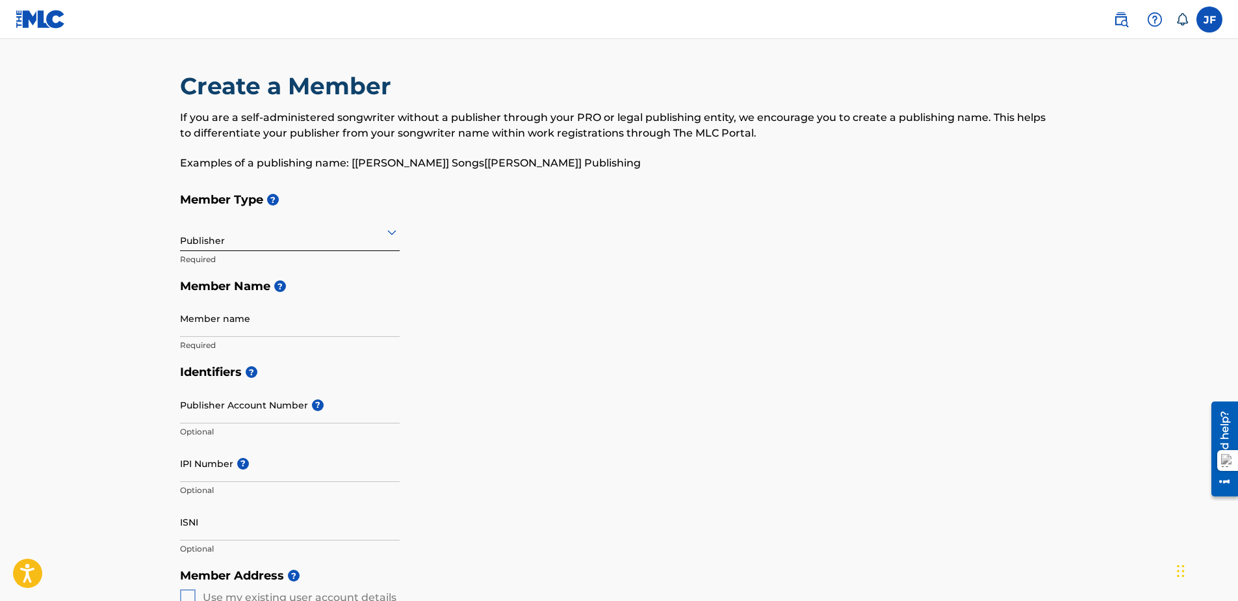
click at [282, 231] on div at bounding box center [290, 232] width 220 height 16
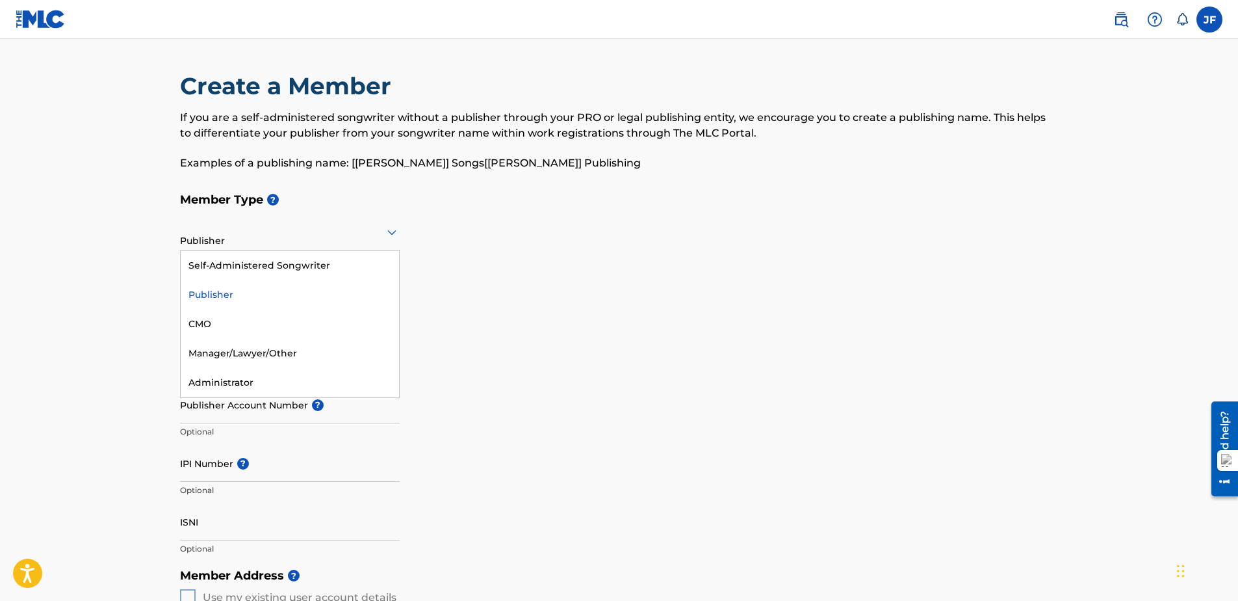
click at [246, 293] on div "Publisher" at bounding box center [290, 294] width 218 height 29
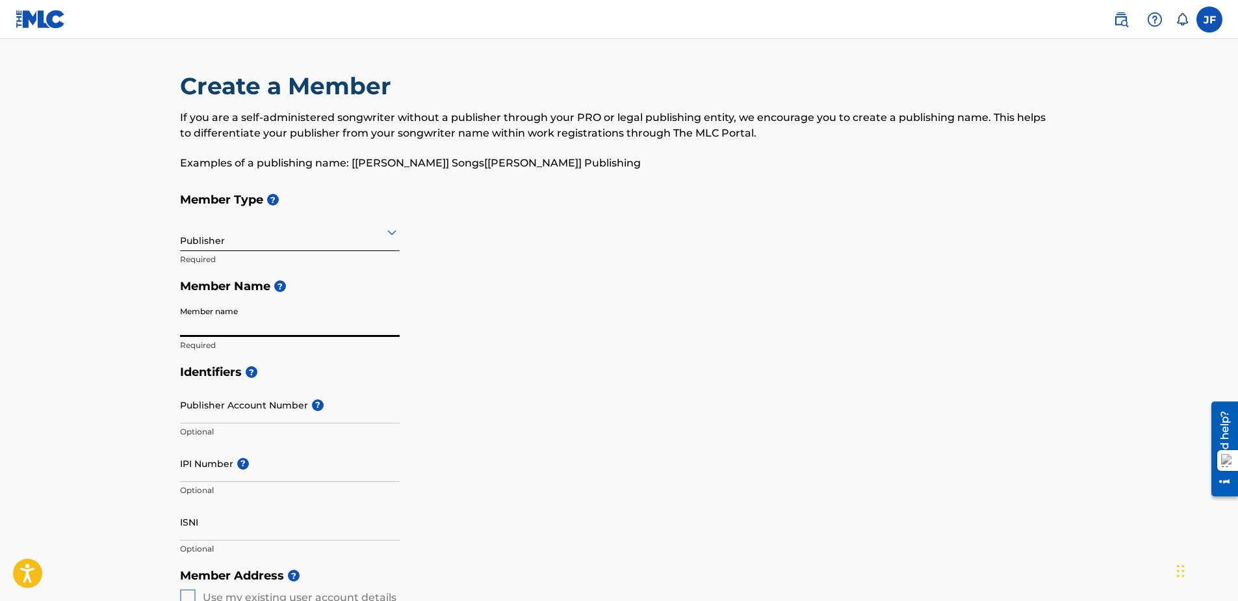
click at [268, 309] on input "Member name" at bounding box center [290, 318] width 220 height 37
type input "[PERSON_NAME]"
click at [59, 305] on main "Create a Member If you are a self-administered songwriter without a publisher t…" at bounding box center [619, 585] width 1238 height 1093
click at [374, 416] on input "Publisher Account Number ?" at bounding box center [290, 404] width 220 height 37
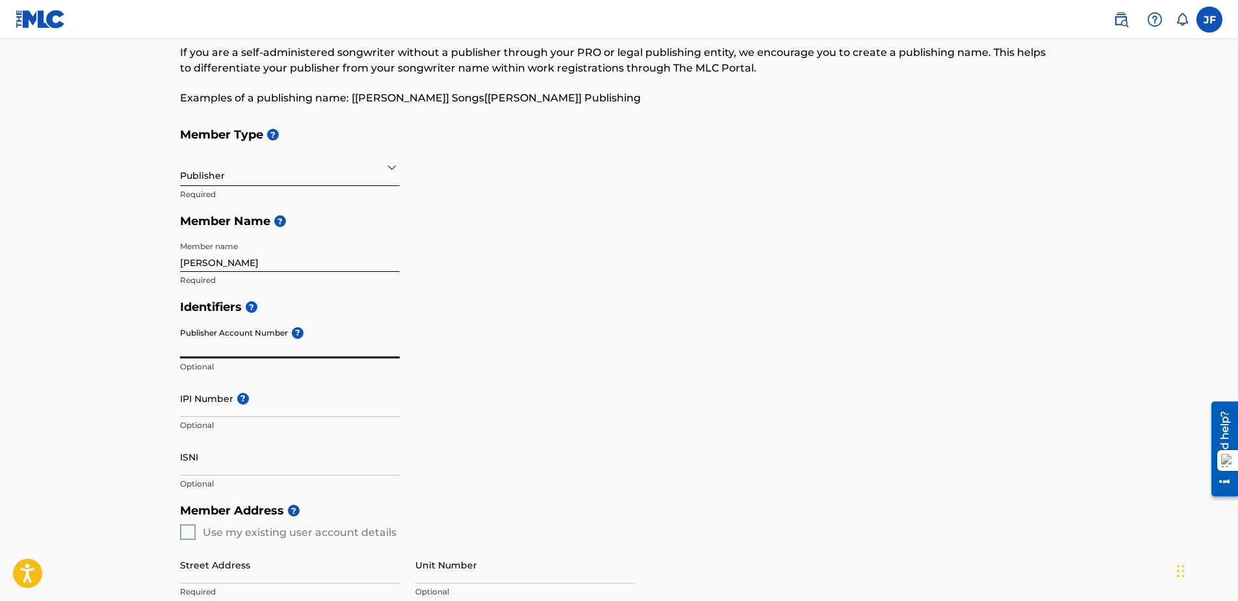
scroll to position [130, 0]
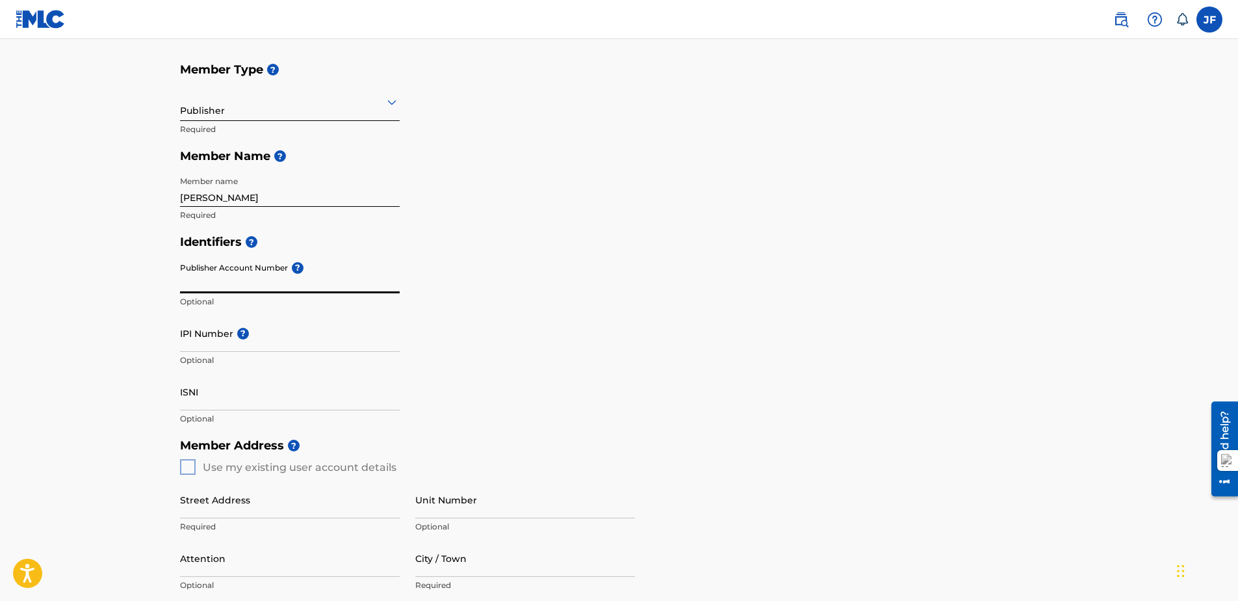
click at [215, 349] on input "IPI Number ?" at bounding box center [290, 333] width 220 height 37
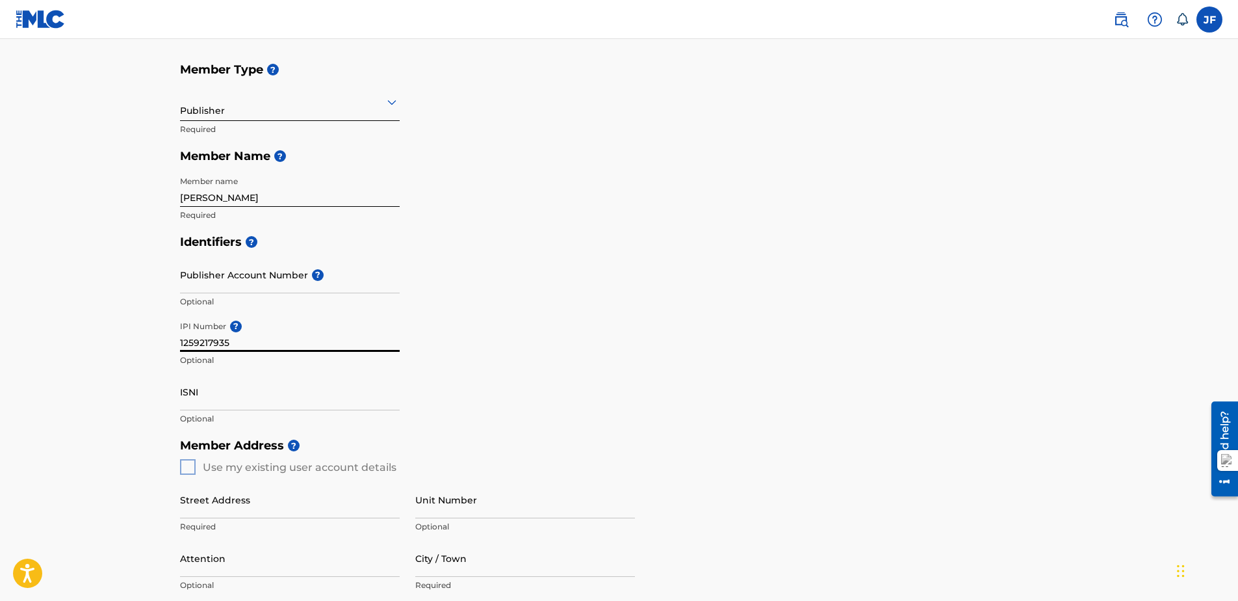
type input "1259217935"
click at [242, 394] on input "ISNI" at bounding box center [290, 391] width 220 height 37
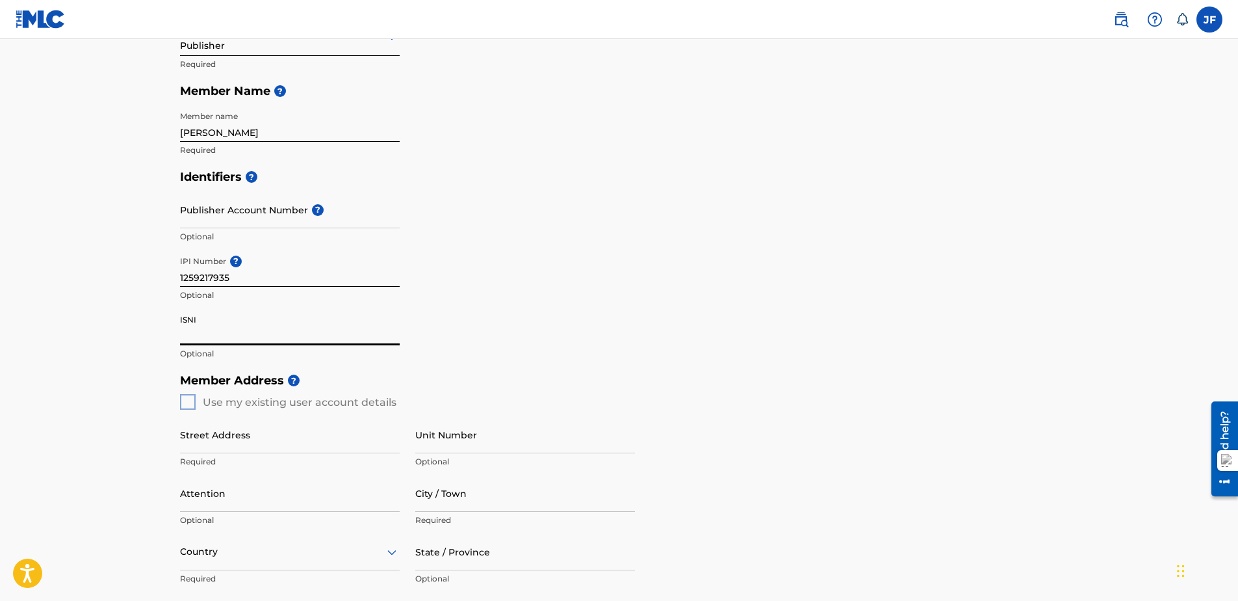
scroll to position [325, 0]
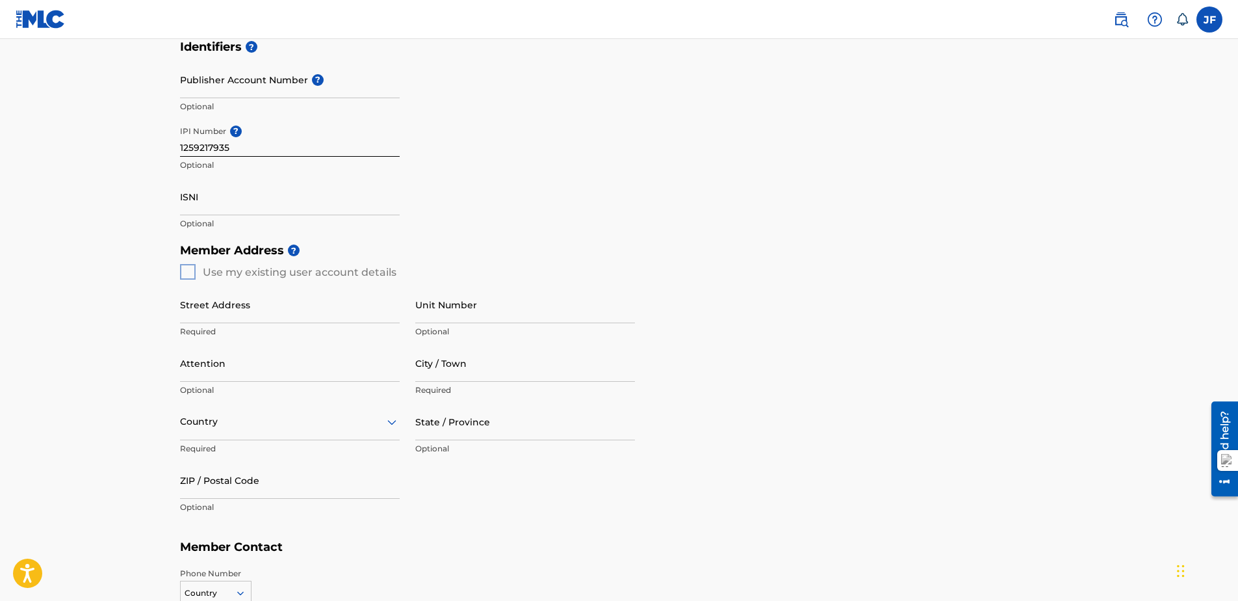
click at [301, 269] on div "Member Address ? Use my existing user account details Street Address Required U…" at bounding box center [619, 385] width 879 height 297
click at [187, 272] on div "Member Address ? Use my existing user account details Street Address Required U…" at bounding box center [619, 385] width 879 height 297
click at [186, 272] on div "Member Address ? Use my existing user account details Street Address Required U…" at bounding box center [619, 385] width 879 height 297
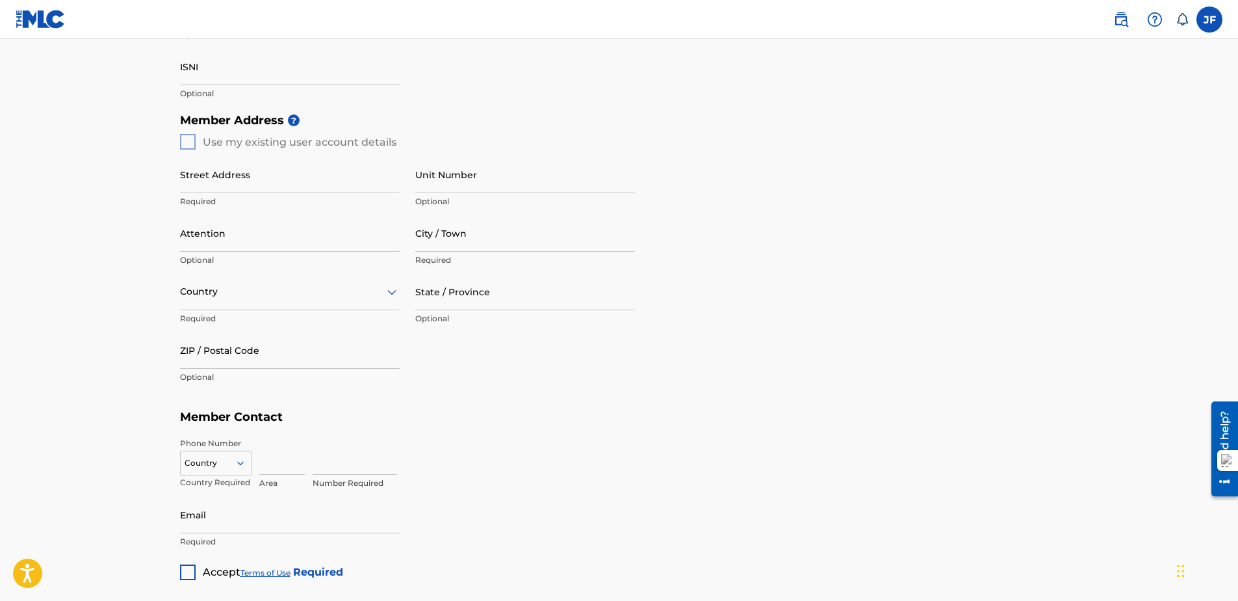
scroll to position [260, 0]
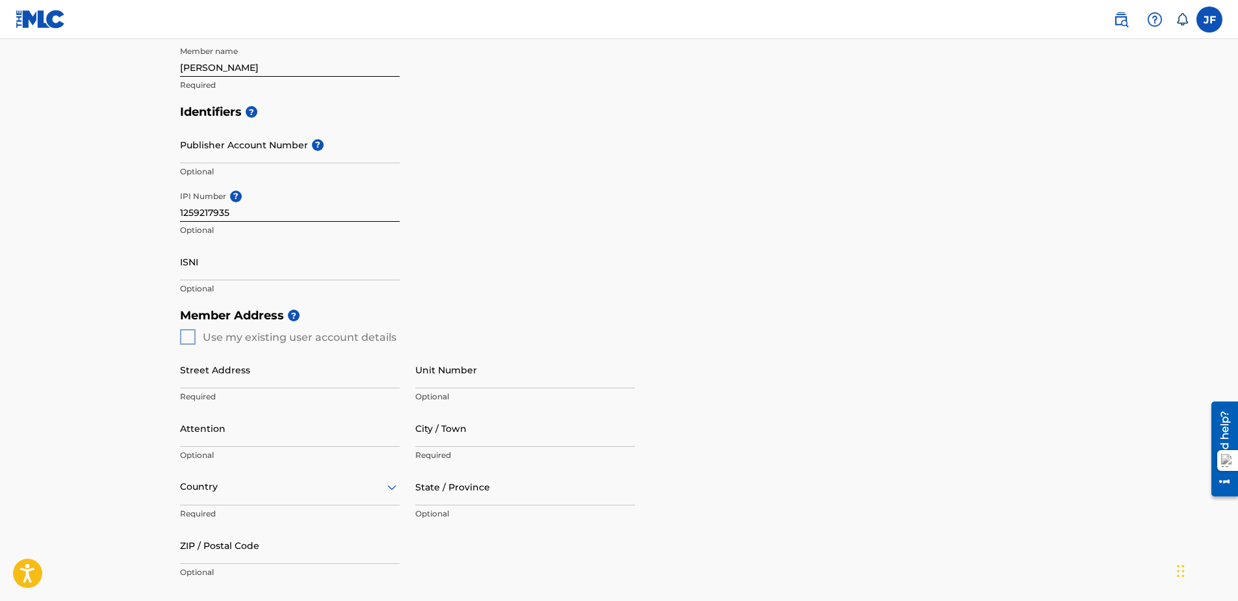
click at [183, 337] on div "Member Address ? Use my existing user account details Street Address Required U…" at bounding box center [619, 450] width 879 height 297
click at [184, 337] on div "Member Address ? Use my existing user account details Street Address Required U…" at bounding box center [619, 450] width 879 height 297
click at [221, 390] on div "Street Address Required" at bounding box center [290, 380] width 220 height 59
drag, startPoint x: 224, startPoint y: 384, endPoint x: 218, endPoint y: 380, distance: 7.4
click at [224, 384] on input "Street Address" at bounding box center [290, 369] width 220 height 37
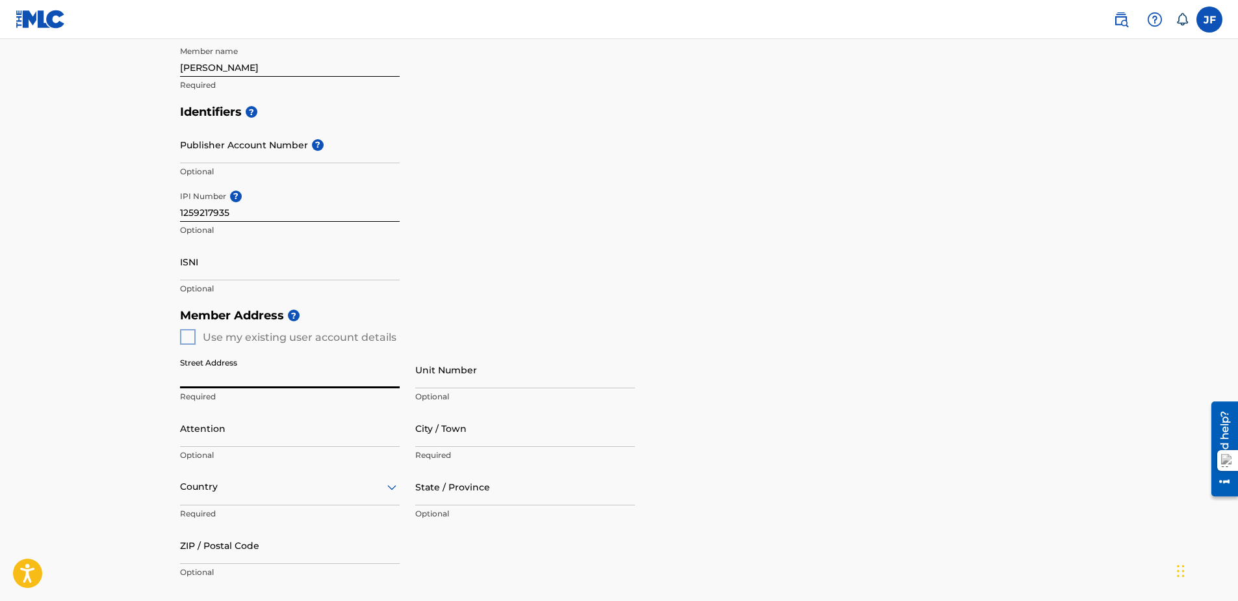
click at [182, 341] on div "Member Address ? Use my existing user account details Street Address Required U…" at bounding box center [619, 450] width 879 height 297
click at [185, 338] on div "Member Address ? Use my existing user account details Street Address Required U…" at bounding box center [619, 450] width 879 height 297
click at [188, 337] on div "Member Address ? Use my existing user account details Street Address Required U…" at bounding box center [619, 450] width 879 height 297
click at [233, 262] on input "ISNI" at bounding box center [290, 261] width 220 height 37
click at [191, 340] on div "Member Address ? Use my existing user account details Street Address Required U…" at bounding box center [619, 450] width 879 height 297
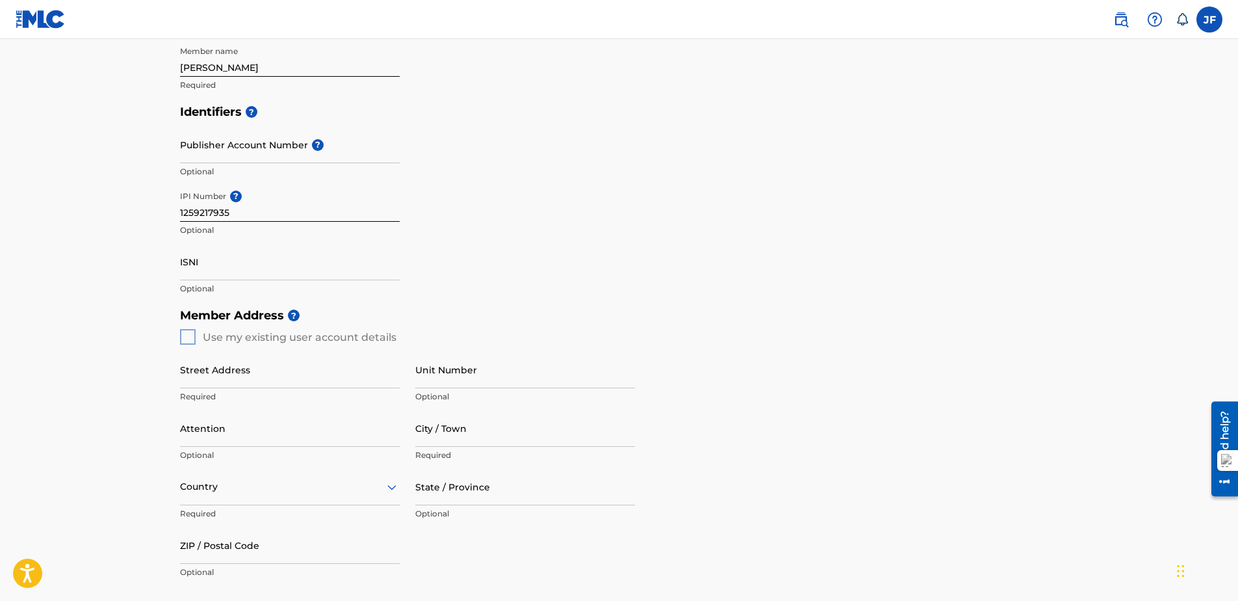
click at [191, 340] on div "Member Address ? Use my existing user account details Street Address Required U…" at bounding box center [619, 450] width 879 height 297
click at [190, 340] on div "Member Address ? Use my existing user account details Street Address Required U…" at bounding box center [619, 450] width 879 height 297
click at [190, 338] on div "Member Address ? Use my existing user account details Street Address Required U…" at bounding box center [619, 450] width 879 height 297
click at [189, 337] on div "Member Address ? Use my existing user account details Street Address Required U…" at bounding box center [619, 450] width 879 height 297
click at [189, 335] on div "Member Address ? Use my existing user account details Street Address Required U…" at bounding box center [619, 450] width 879 height 297
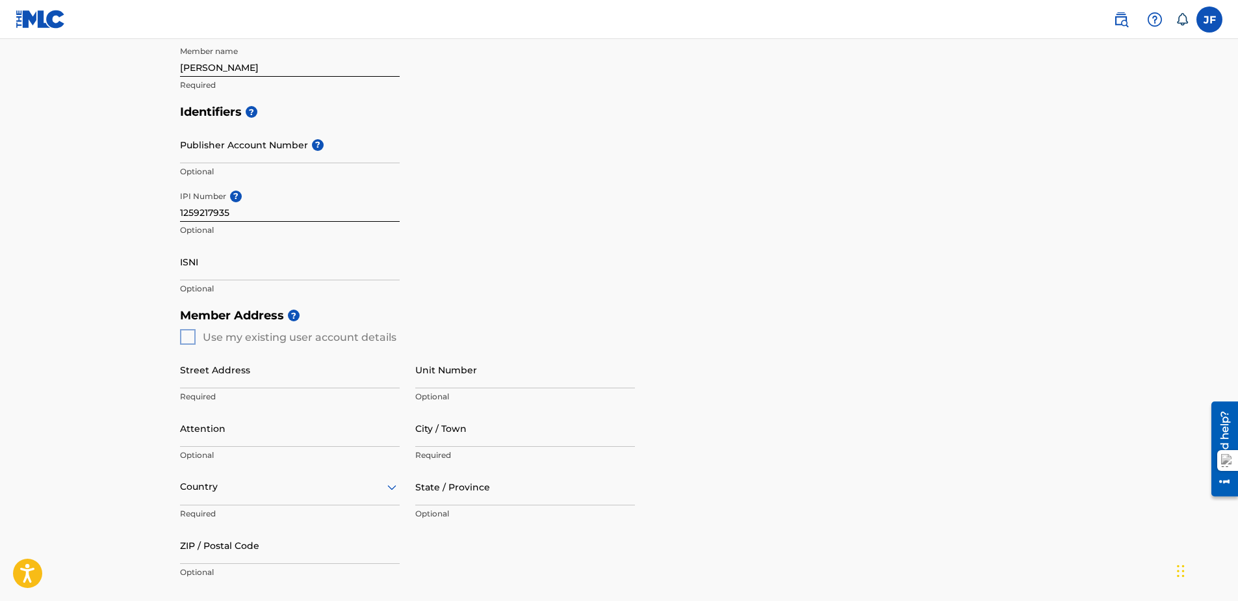
click at [189, 335] on div "Member Address ? Use my existing user account details Street Address Required U…" at bounding box center [619, 450] width 879 height 297
click at [188, 332] on div "Member Address ? Use my existing user account details Street Address Required U…" at bounding box center [619, 450] width 879 height 297
click at [190, 330] on div "Member Address ? Use my existing user account details Street Address Required U…" at bounding box center [619, 450] width 879 height 297
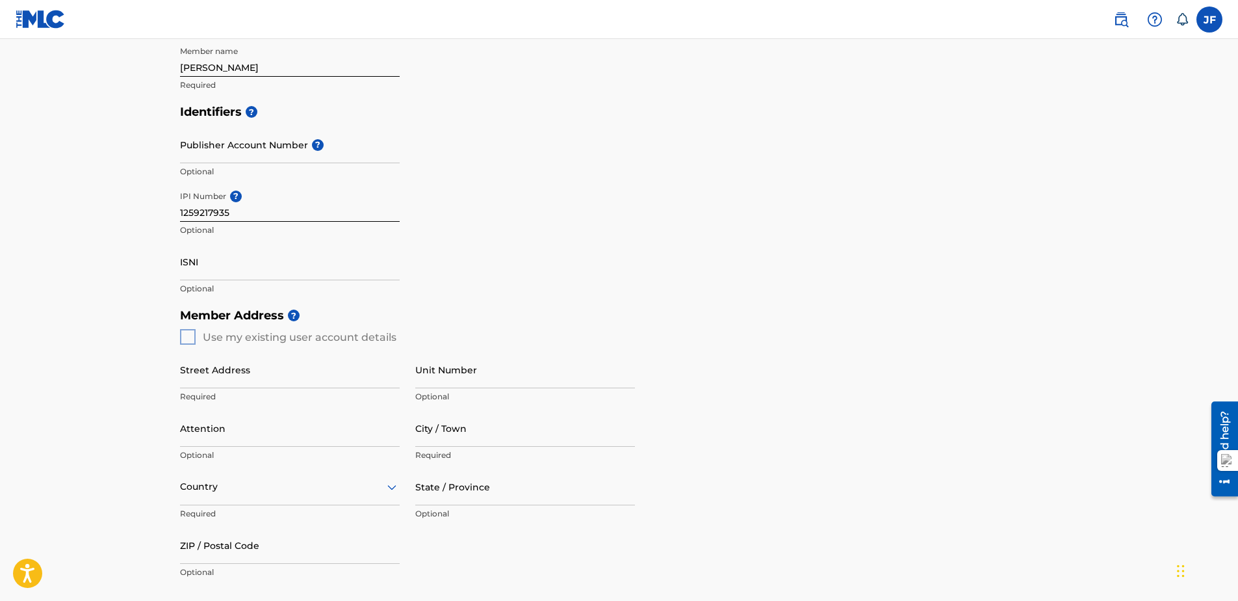
click at [190, 329] on div "Member Address ? Use my existing user account details Street Address Required U…" at bounding box center [619, 450] width 879 height 297
click at [190, 328] on div "Member Address ? Use my existing user account details Street Address Required U…" at bounding box center [619, 450] width 879 height 297
drag, startPoint x: 190, startPoint y: 328, endPoint x: 189, endPoint y: 337, distance: 8.6
click at [189, 337] on div "Member Address ? Use my existing user account details Street Address Required U…" at bounding box center [619, 450] width 879 height 297
click at [335, 363] on input "Street Address" at bounding box center [290, 369] width 220 height 37
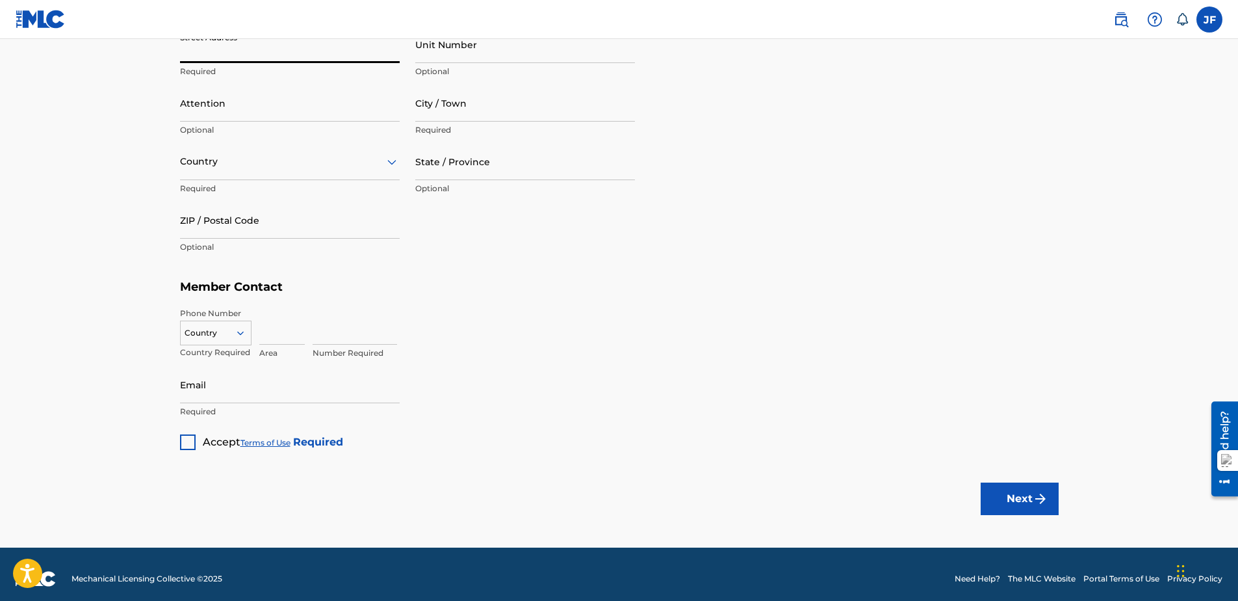
scroll to position [455, 0]
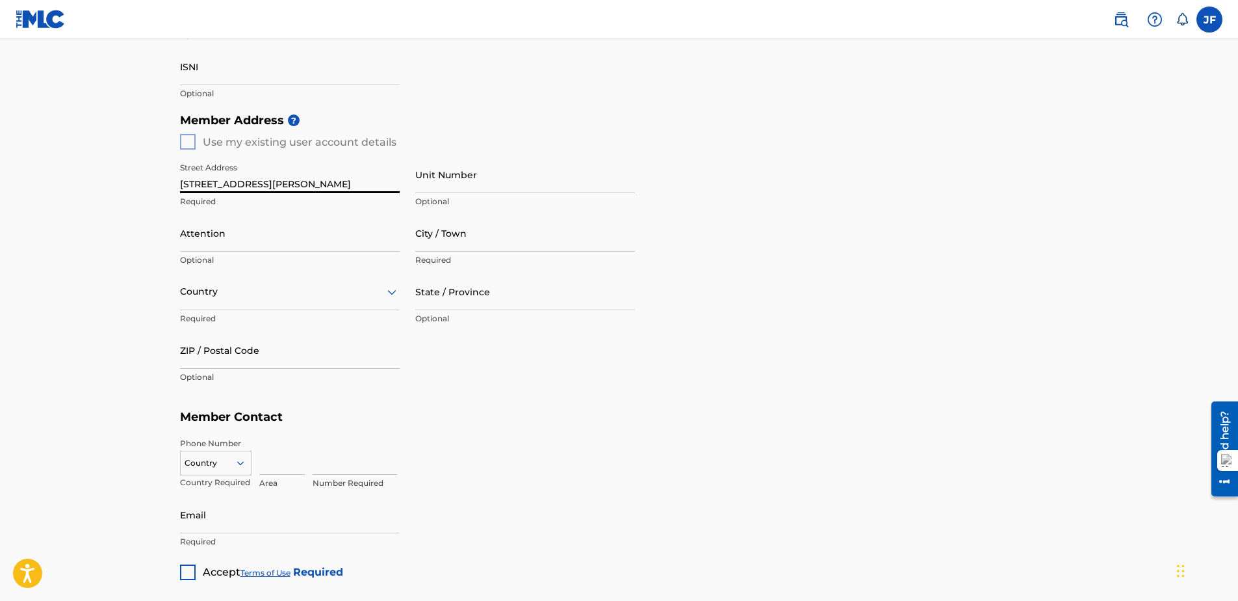
type input "2306 lowry ave n"
click at [469, 166] on input "Unit Number" at bounding box center [525, 174] width 220 height 37
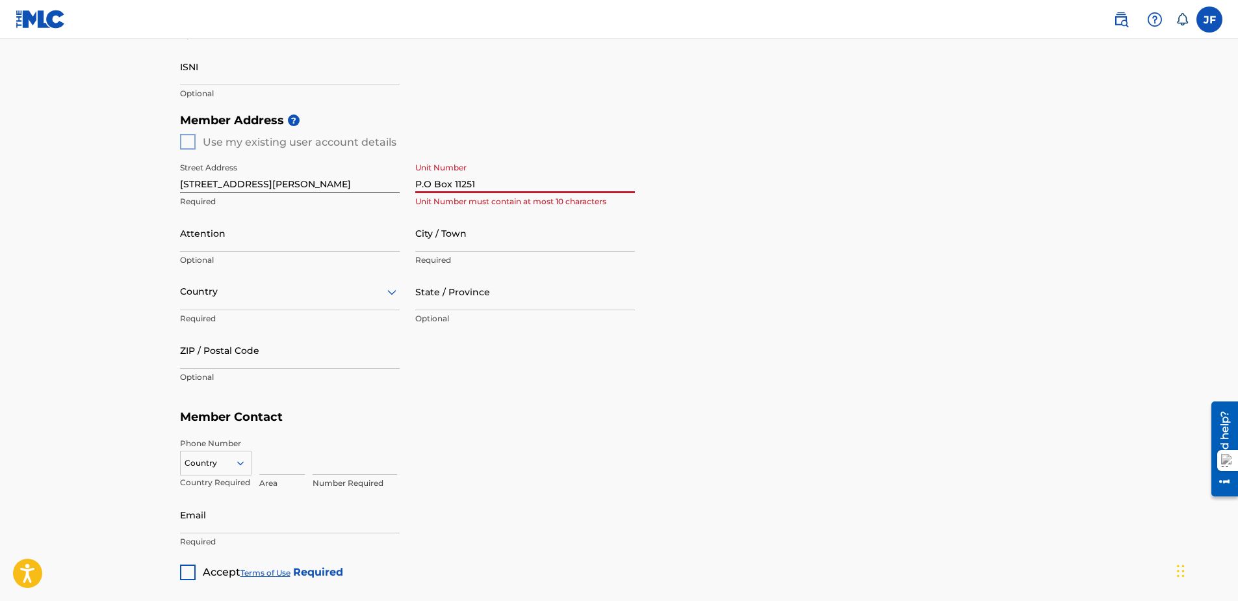
type input "P.O Box 11251"
click at [287, 222] on input "Attention" at bounding box center [290, 233] width 220 height 37
click at [525, 226] on input "City / Town" at bounding box center [525, 233] width 220 height 37
drag, startPoint x: 486, startPoint y: 179, endPoint x: 139, endPoint y: 180, distance: 347.2
click at [140, 179] on main "Create a Member If you are a self-administered songwriter without a publisher t…" at bounding box center [619, 130] width 1238 height 1093
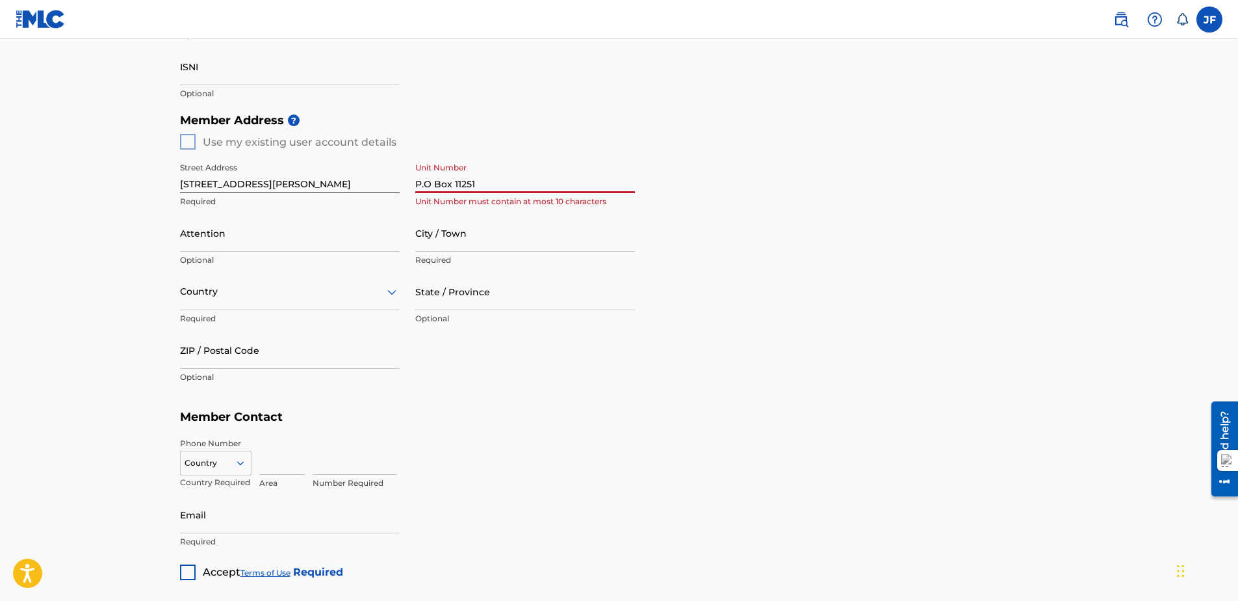
drag, startPoint x: 279, startPoint y: 236, endPoint x: 274, endPoint y: 194, distance: 41.9
click at [284, 236] on input "Attention" at bounding box center [290, 233] width 220 height 37
paste input "P.O Box 11251"
type input "P.O Box 11251"
drag, startPoint x: 42, startPoint y: 118, endPoint x: 31, endPoint y: 146, distance: 30.7
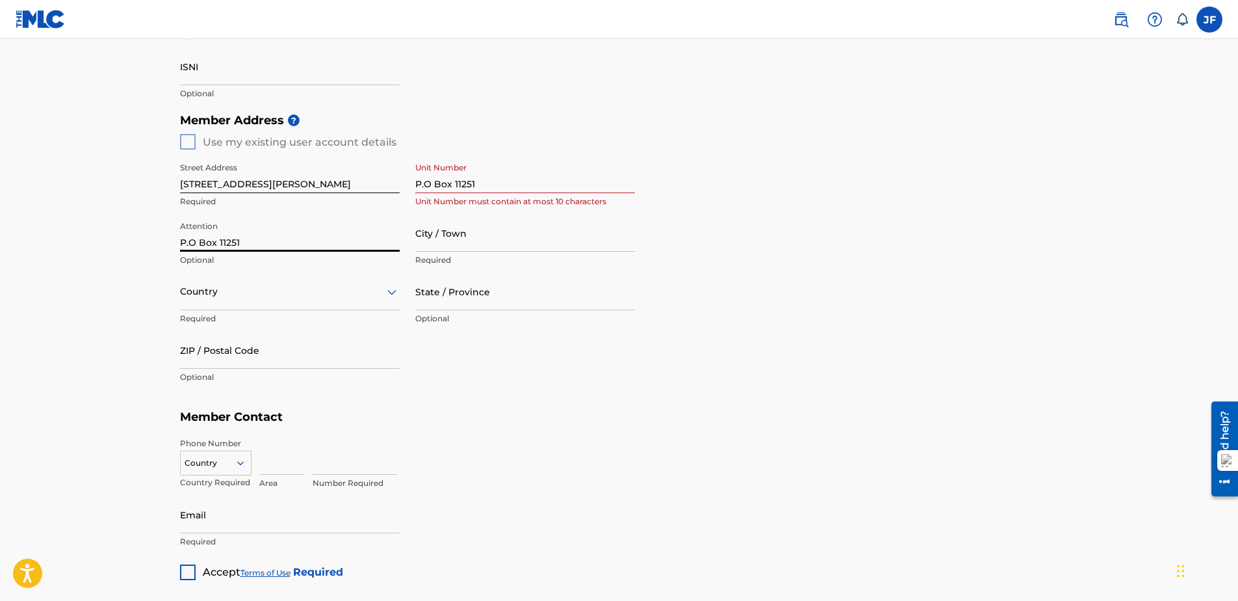
click at [39, 123] on main "Create a Member If you are a self-administered songwriter without a publisher t…" at bounding box center [619, 130] width 1238 height 1093
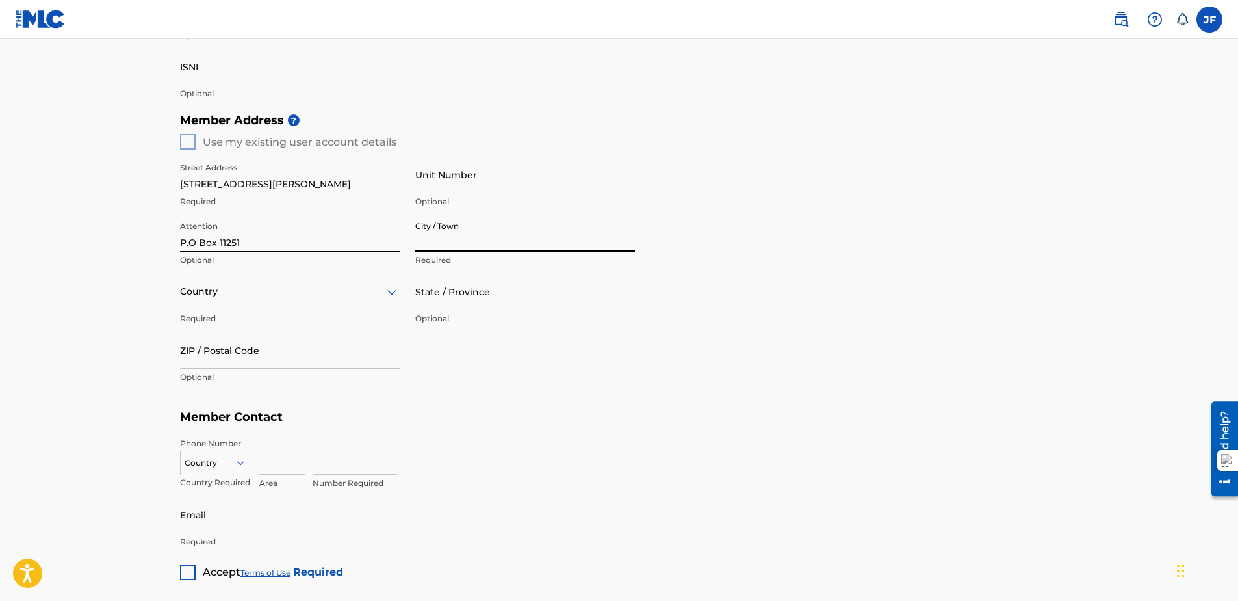
click at [519, 237] on input "City / Town" at bounding box center [525, 233] width 220 height 37
type input "Minneapolis"
click at [283, 293] on div at bounding box center [290, 291] width 220 height 16
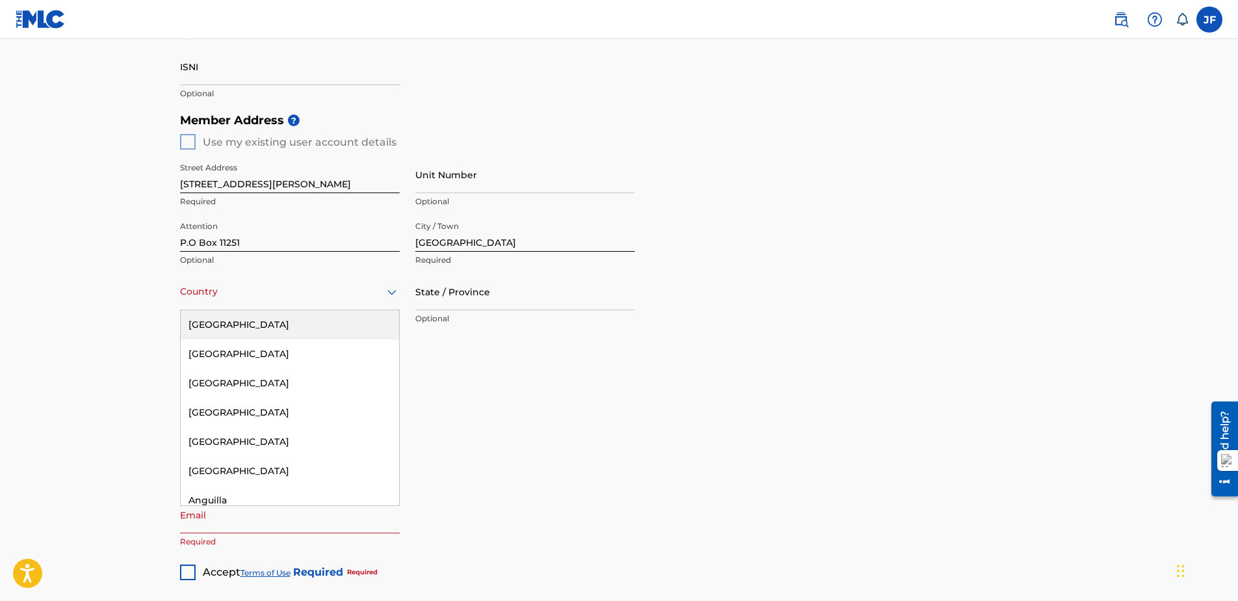
click at [311, 324] on div "United States" at bounding box center [290, 324] width 218 height 29
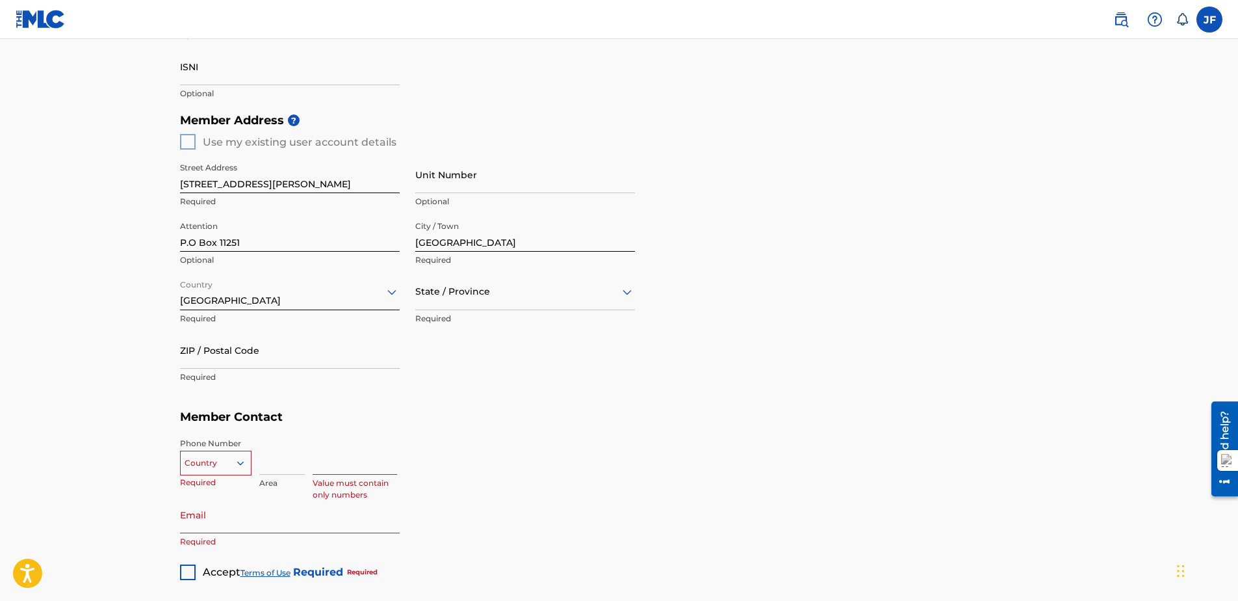
click at [582, 289] on div at bounding box center [525, 291] width 220 height 16
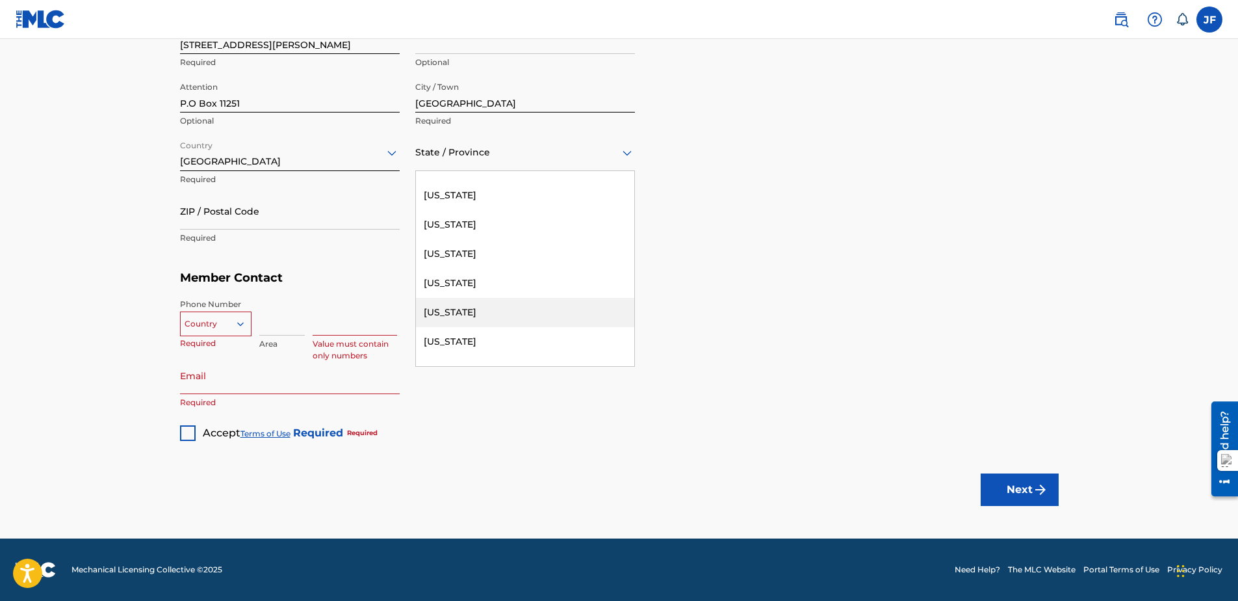
scroll to position [715, 0]
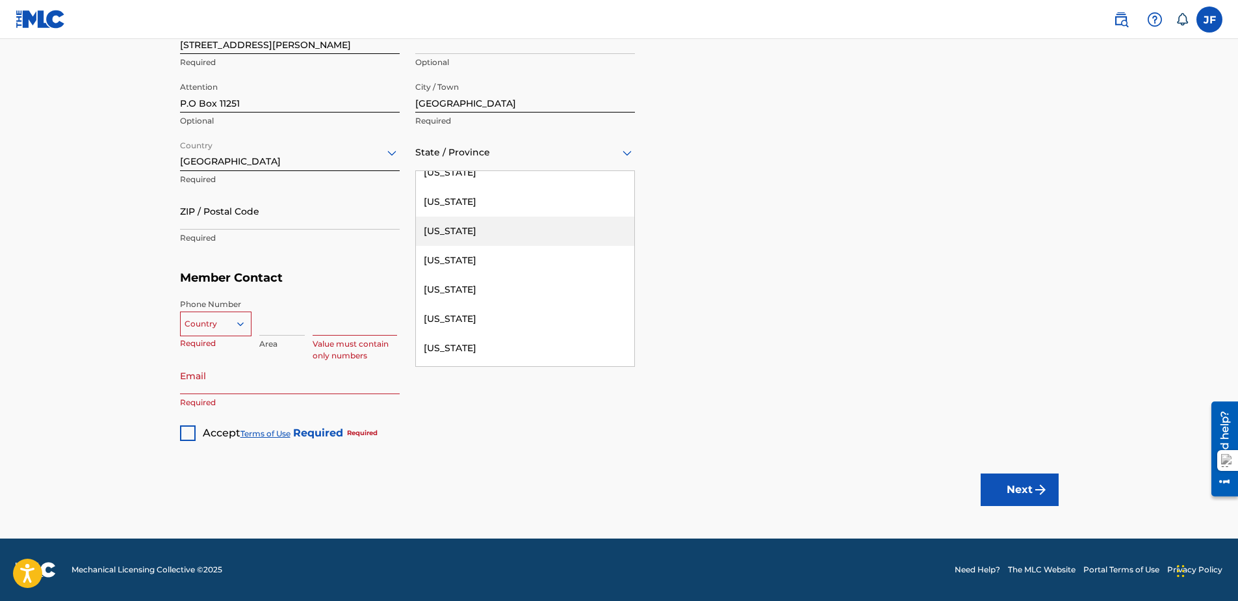
click at [488, 210] on div "Minnesota" at bounding box center [525, 201] width 218 height 29
click at [263, 208] on input "ZIP / Postal Code" at bounding box center [290, 210] width 220 height 37
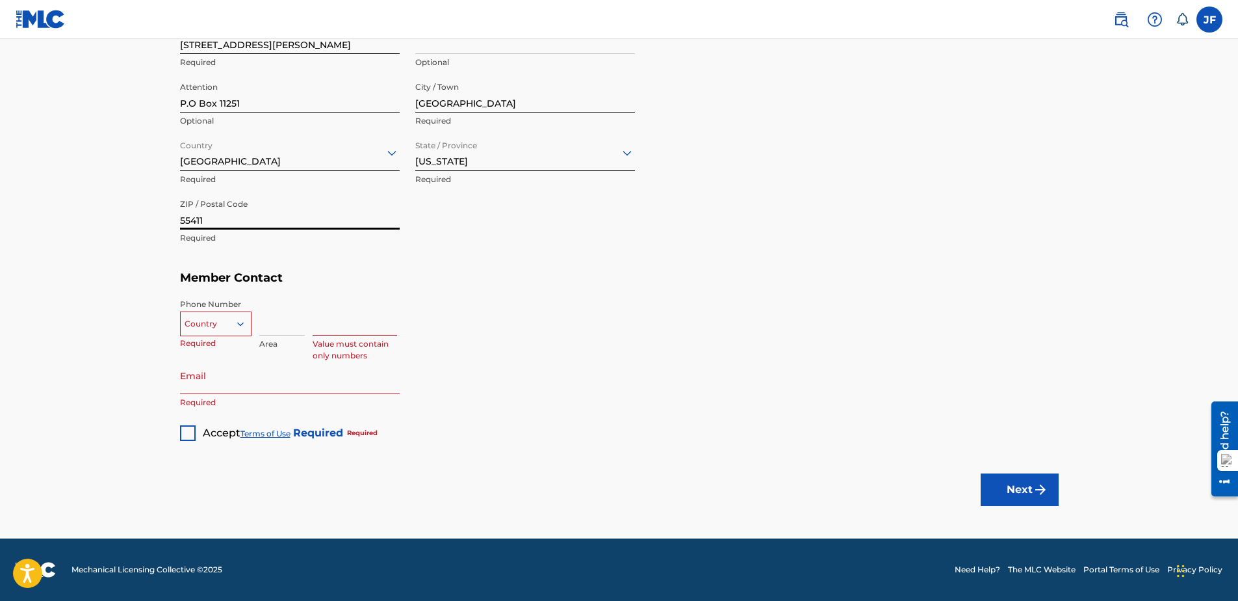
type input "55411"
click at [239, 320] on icon at bounding box center [241, 324] width 12 height 12
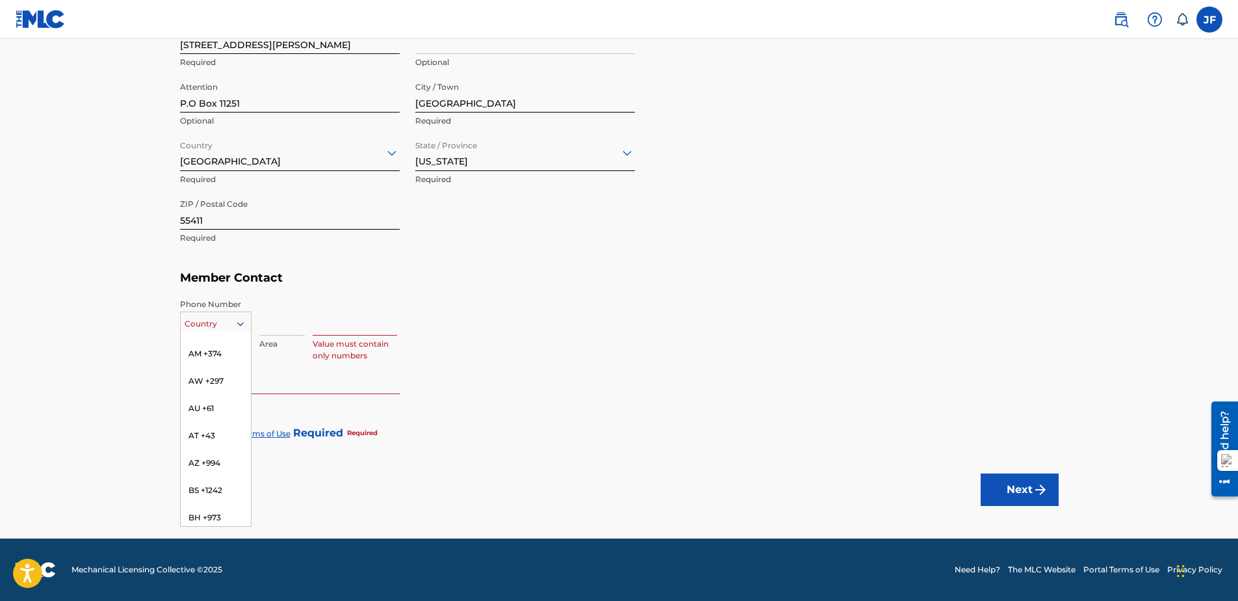
scroll to position [0, 0]
click at [209, 345] on div "US, CA +1" at bounding box center [216, 356] width 70 height 51
click at [290, 319] on input at bounding box center [282, 316] width 46 height 37
click at [345, 287] on h5 "Member Contact" at bounding box center [619, 278] width 879 height 28
click at [296, 315] on input at bounding box center [282, 316] width 46 height 37
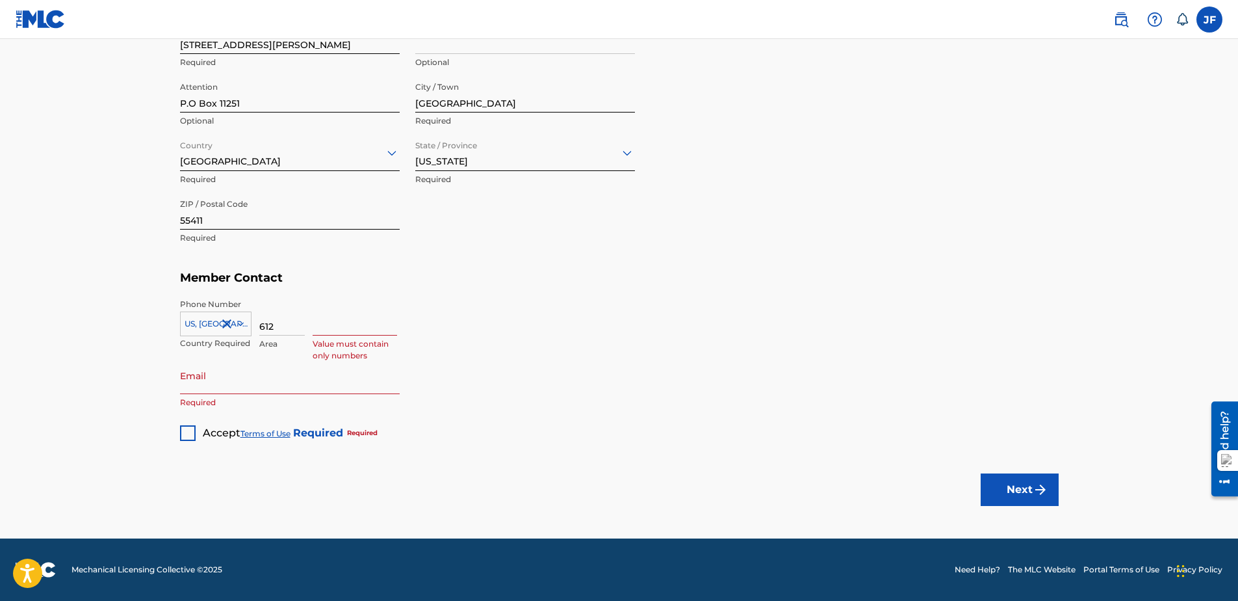
type input "612"
click at [347, 305] on input at bounding box center [355, 316] width 85 height 37
type input "4"
type input "3961075"
type input "[EMAIL_ADDRESS][DOMAIN_NAME]"
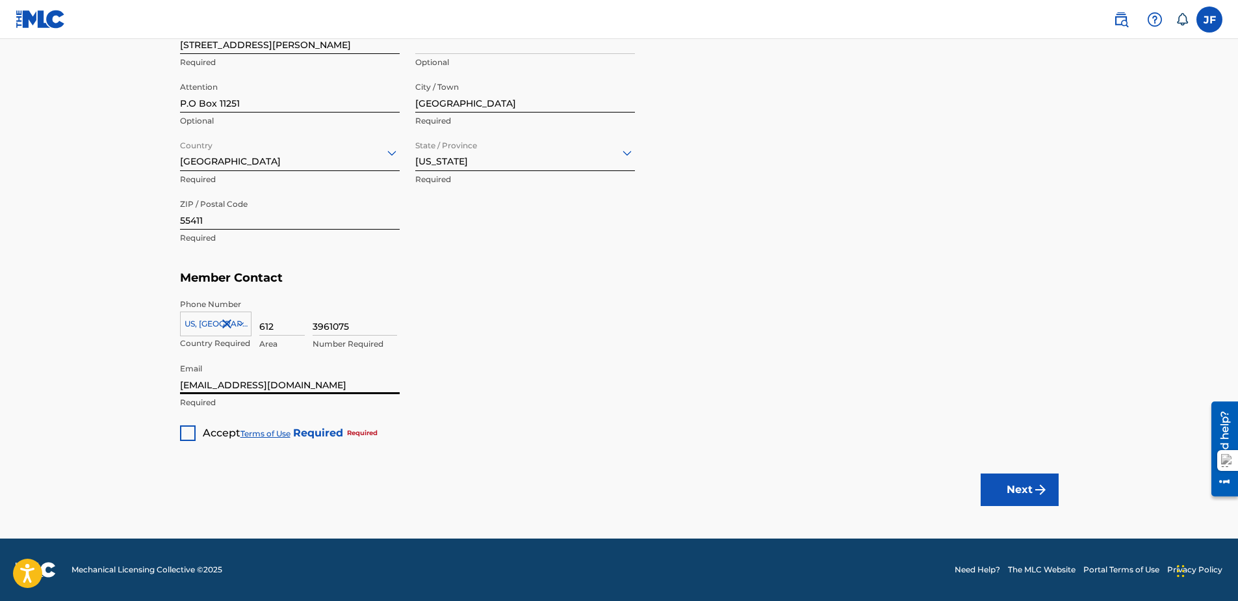
click at [203, 425] on div "Accept Terms of Use Required Required" at bounding box center [279, 427] width 198 height 25
click at [189, 423] on div "Accept Terms of Use Required Required" at bounding box center [279, 427] width 198 height 25
click at [183, 428] on div at bounding box center [188, 433] width 16 height 16
click at [1034, 490] on img "submit" at bounding box center [1041, 490] width 16 height 16
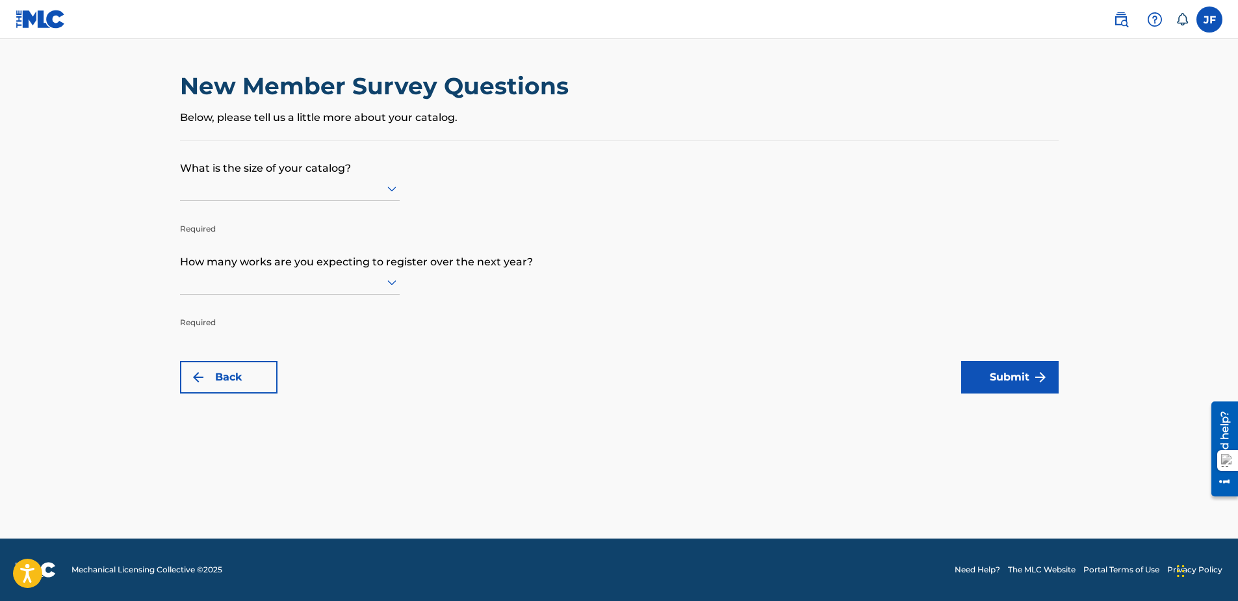
click at [352, 189] on div at bounding box center [290, 188] width 220 height 16
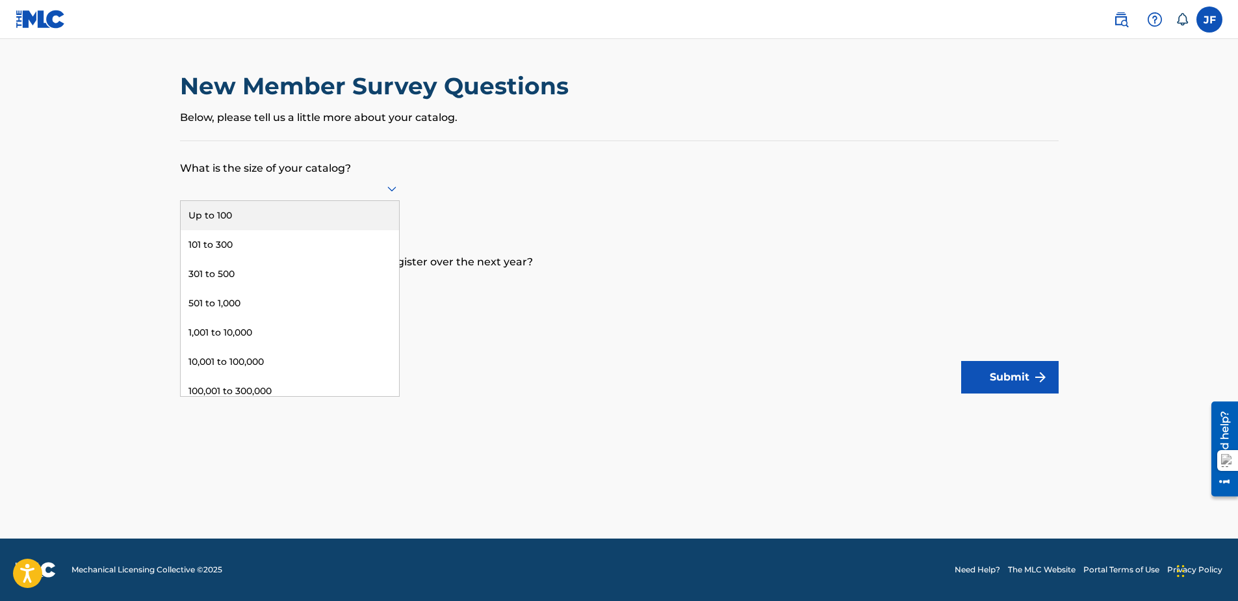
click at [335, 218] on div "Up to 100" at bounding box center [290, 215] width 218 height 29
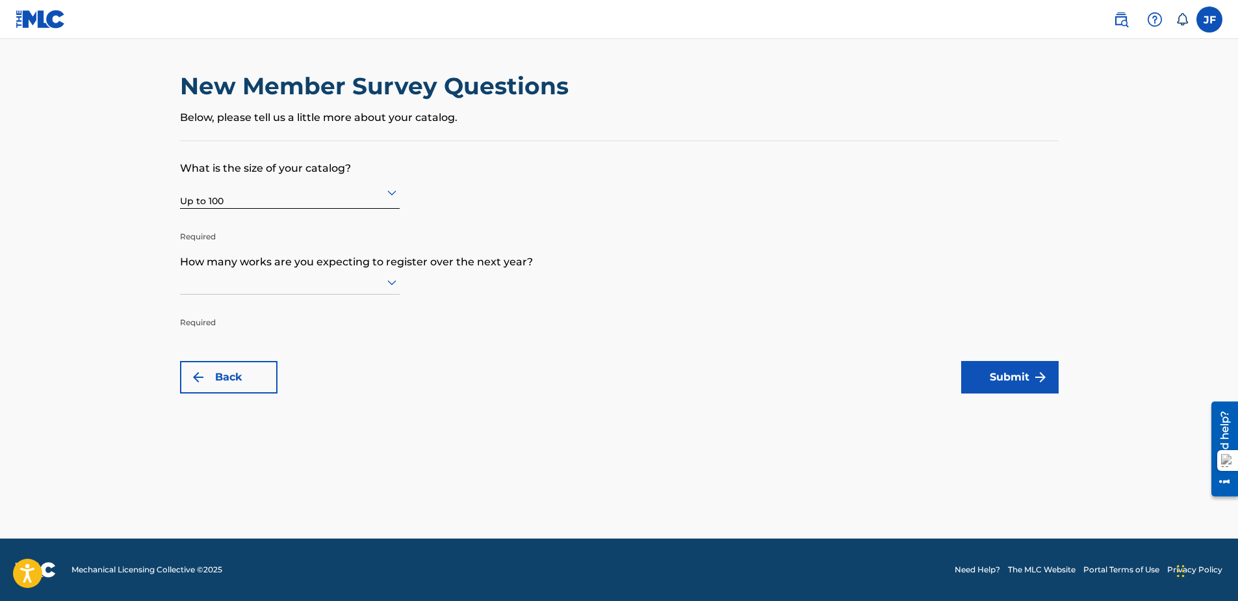
click at [382, 289] on div at bounding box center [290, 282] width 220 height 16
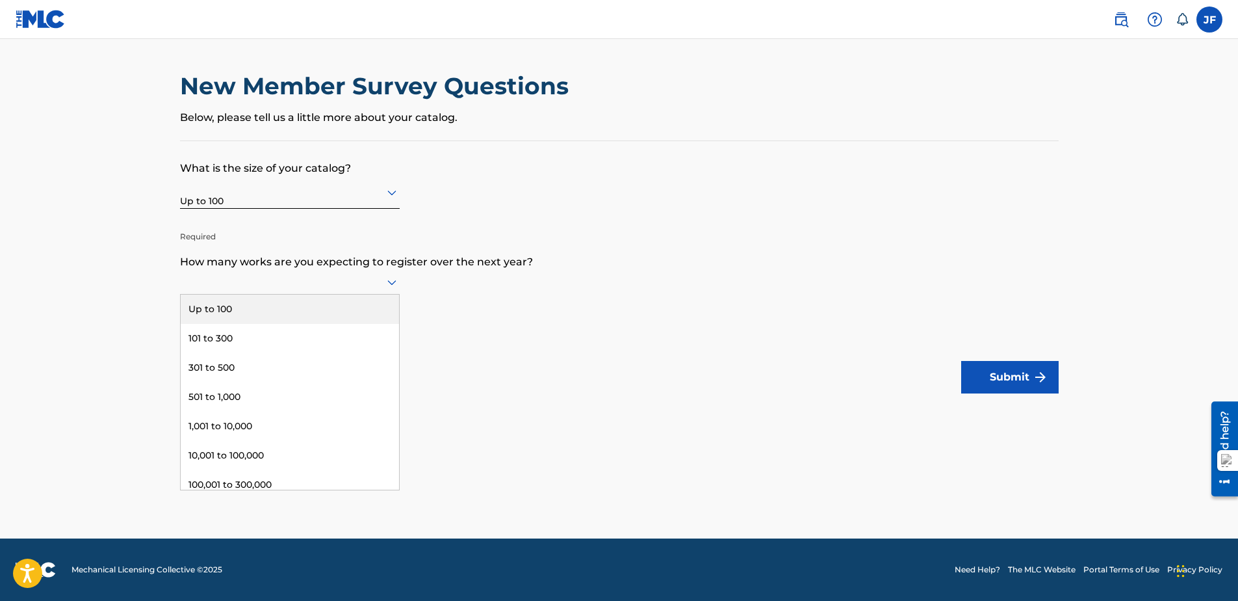
click at [292, 309] on div "Up to 100" at bounding box center [290, 308] width 218 height 29
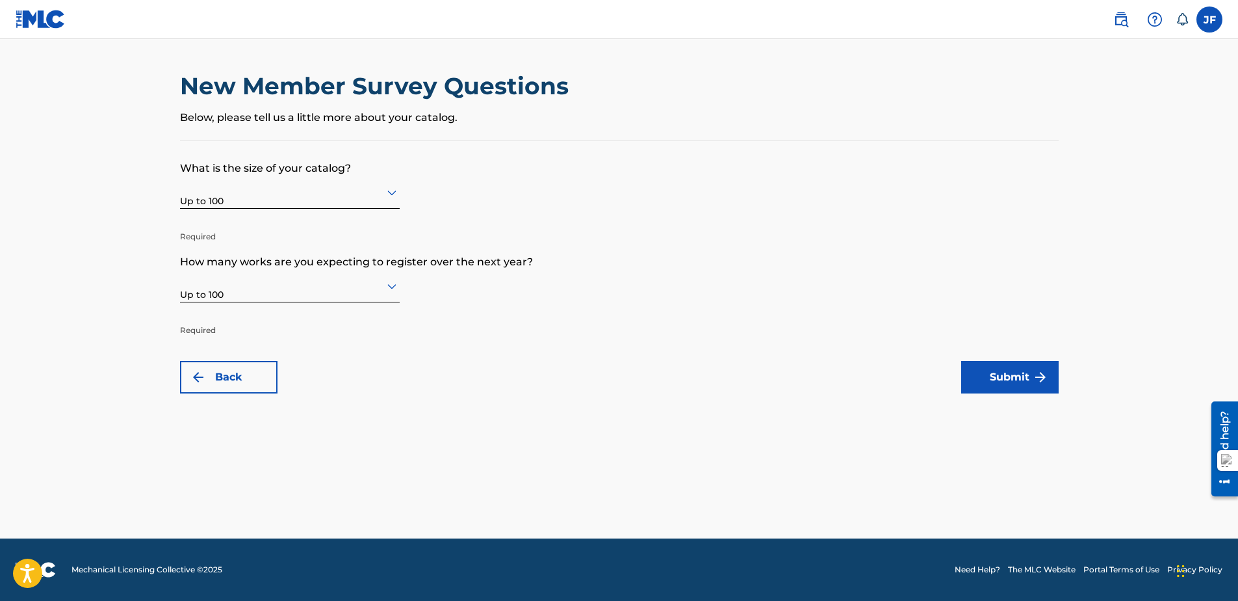
click at [1005, 390] on button "Submit" at bounding box center [1010, 377] width 98 height 33
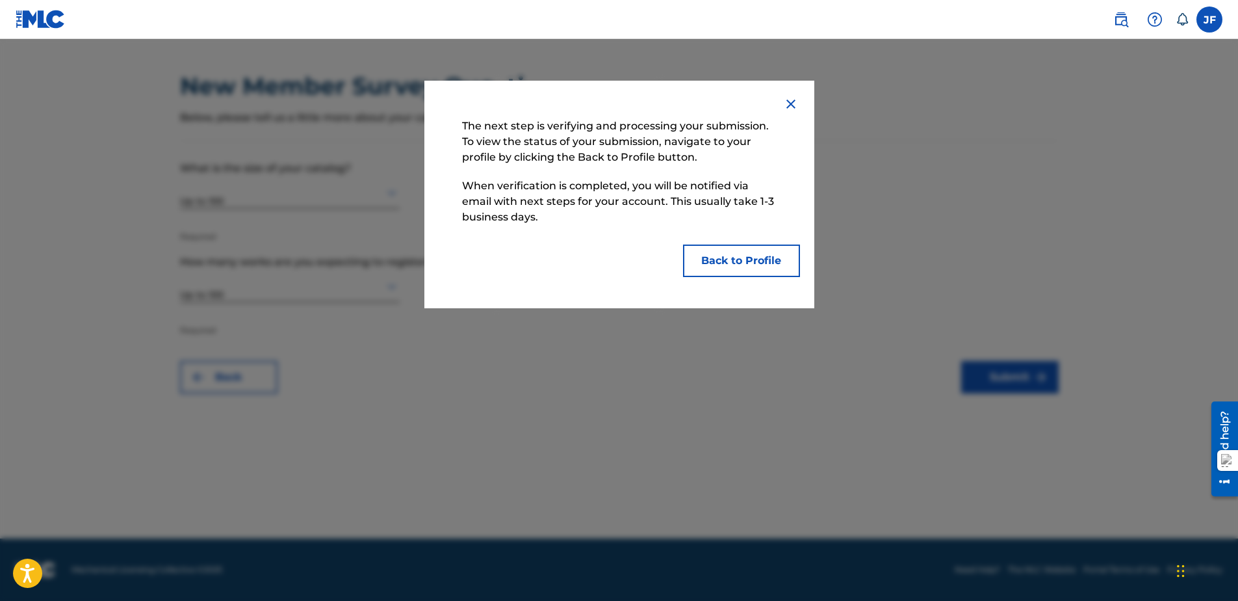
click at [755, 266] on button "Back to Profile" at bounding box center [741, 260] width 117 height 33
